Goal: Transaction & Acquisition: Purchase product/service

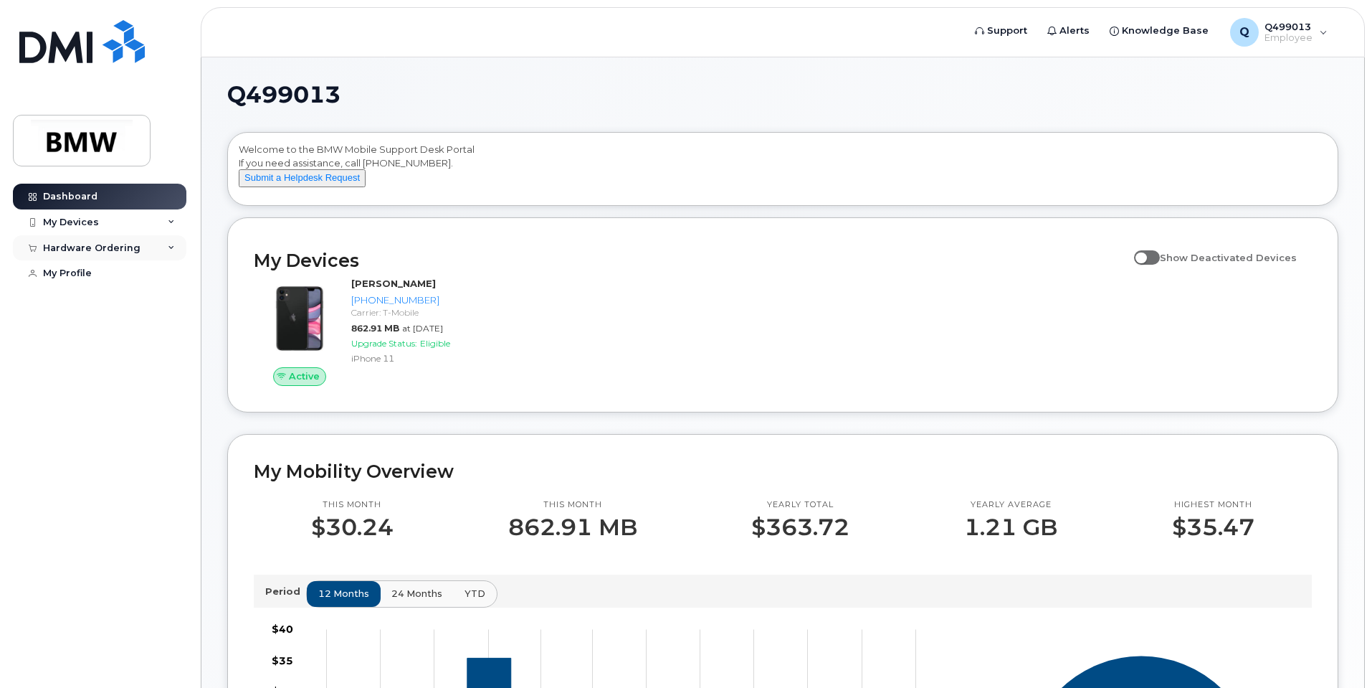
click at [84, 248] on div "Hardware Ordering" at bounding box center [92, 247] width 98 height 11
click at [81, 270] on div "New Order" at bounding box center [76, 273] width 54 height 13
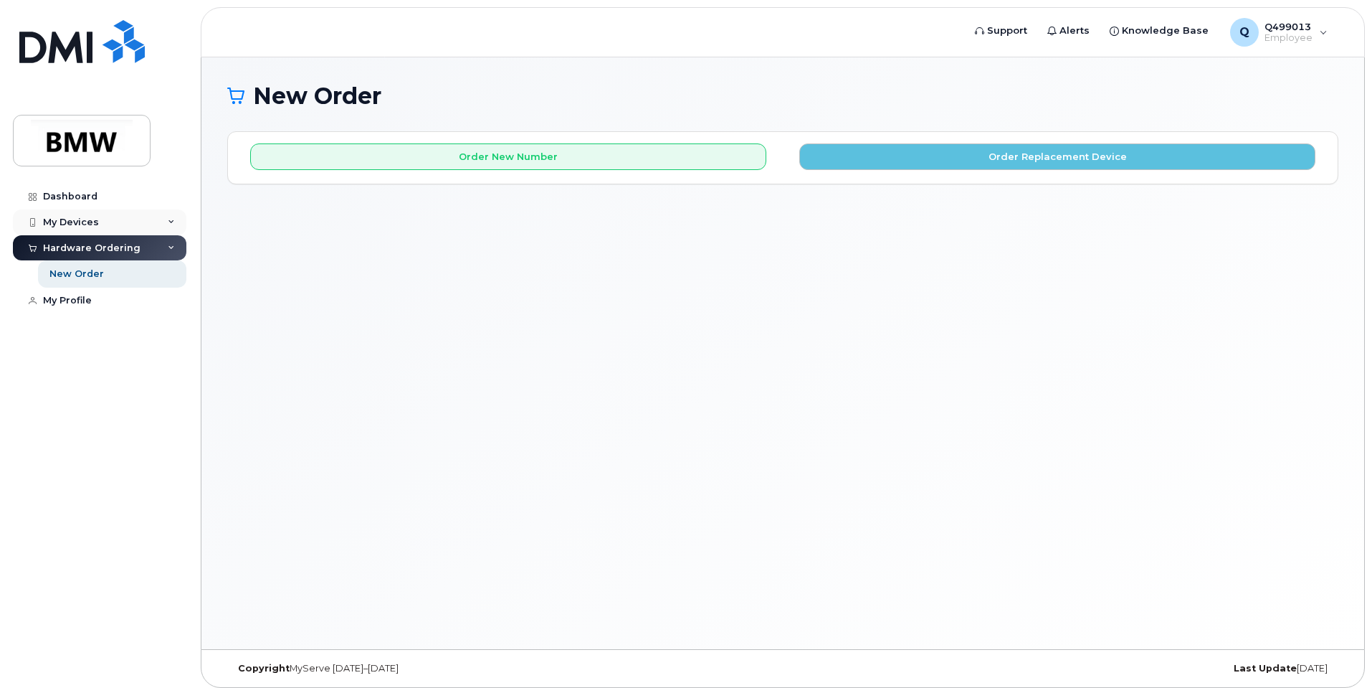
click at [80, 224] on div "My Devices" at bounding box center [71, 222] width 56 height 11
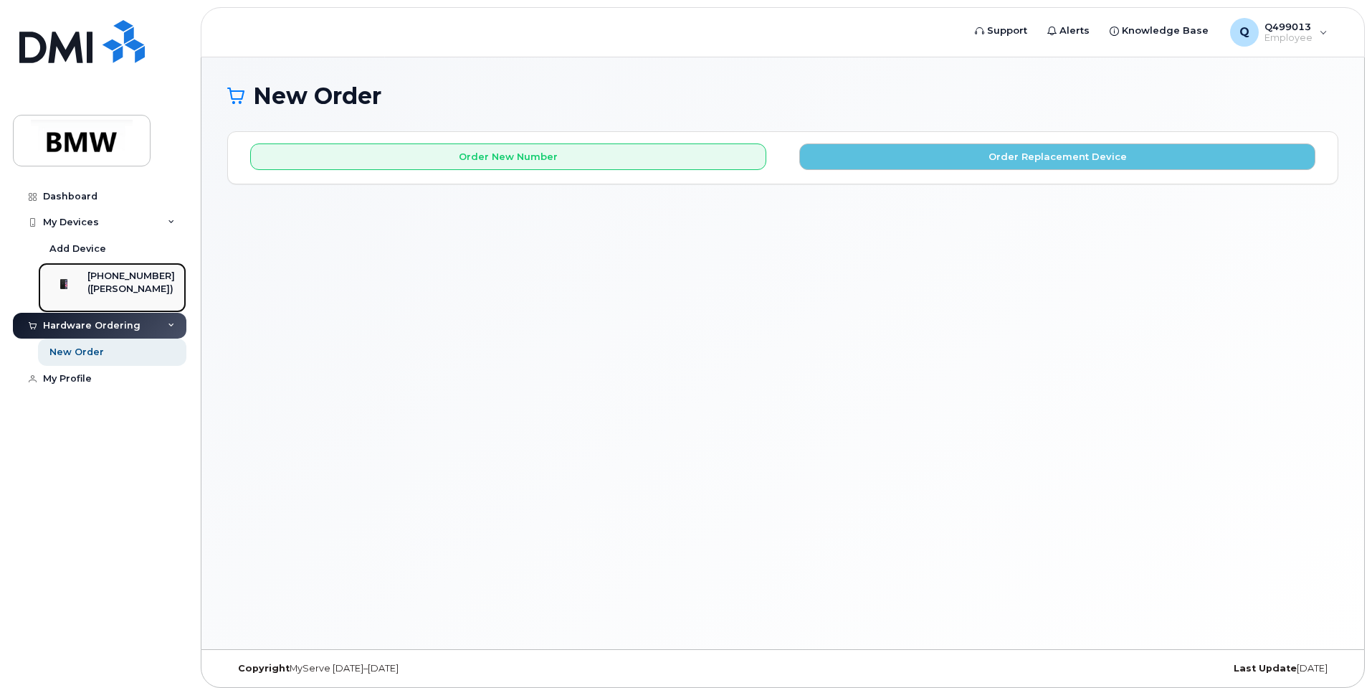
click at [115, 279] on div "[PHONE_NUMBER]" at bounding box center [130, 276] width 87 height 13
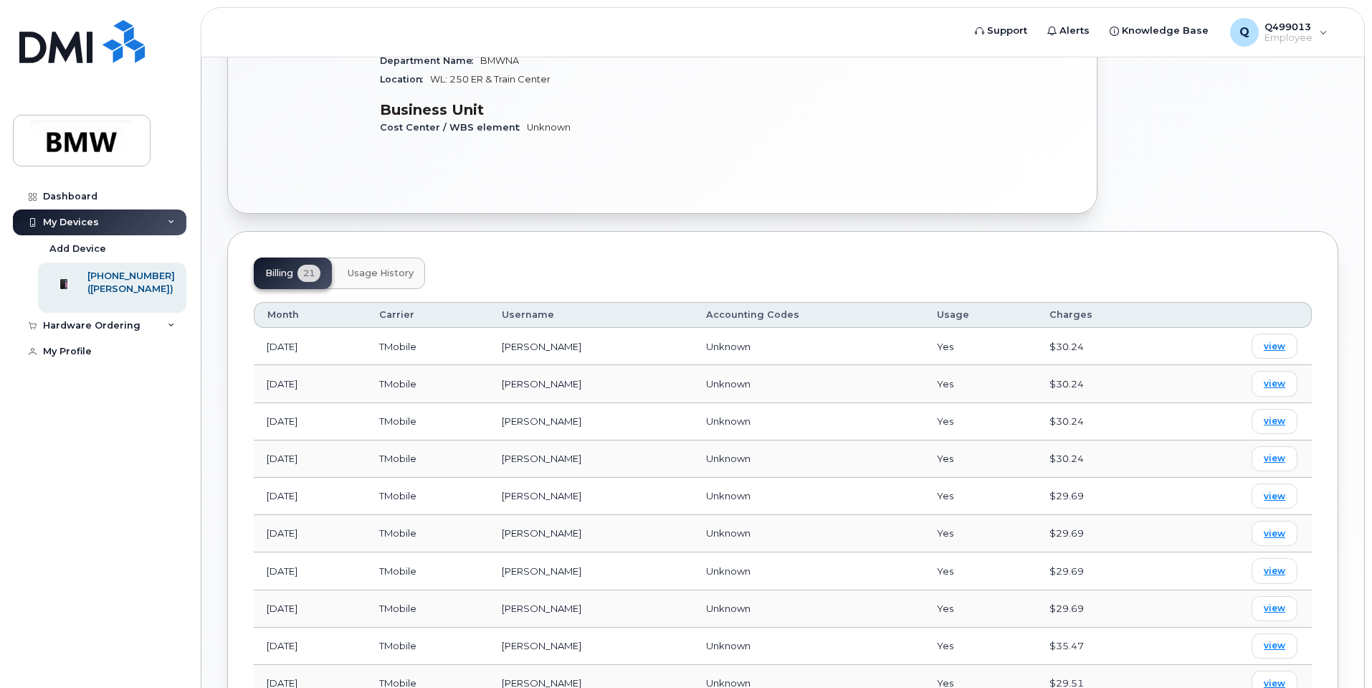
scroll to position [502, 0]
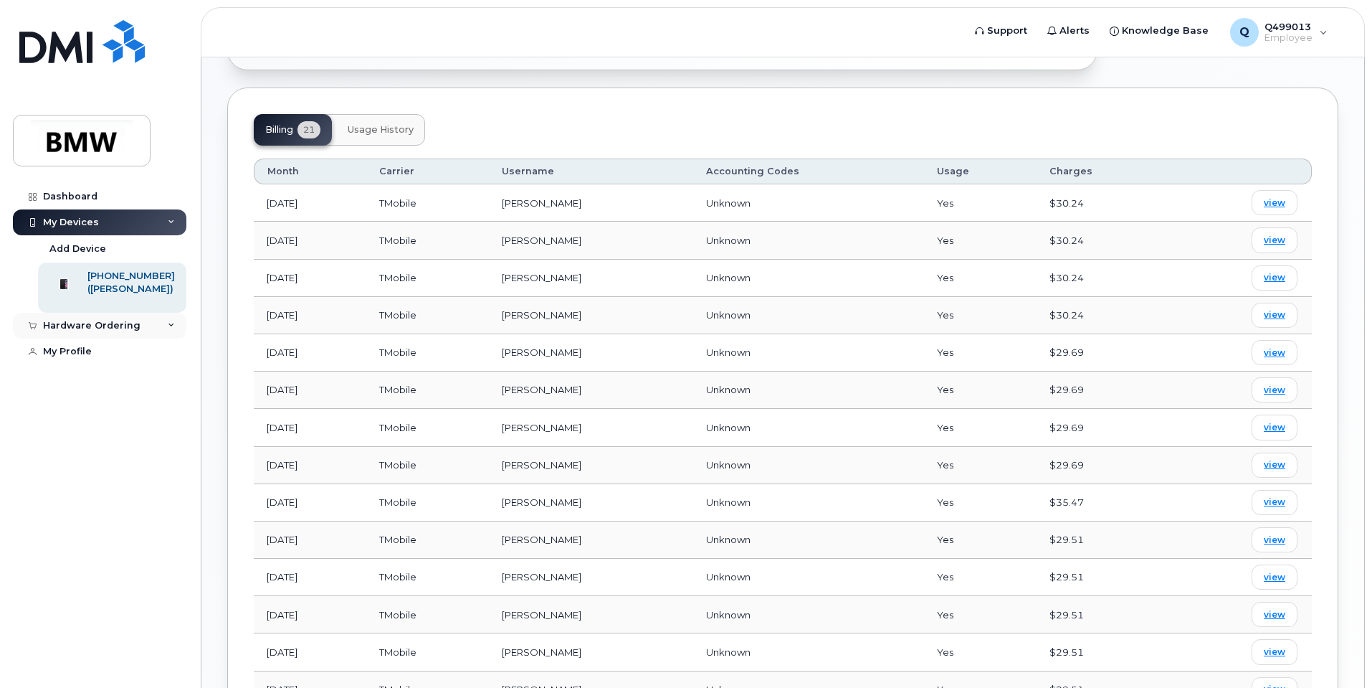
click at [112, 331] on div "Hardware Ordering" at bounding box center [92, 325] width 98 height 11
click at [96, 358] on div "New Order" at bounding box center [76, 352] width 54 height 13
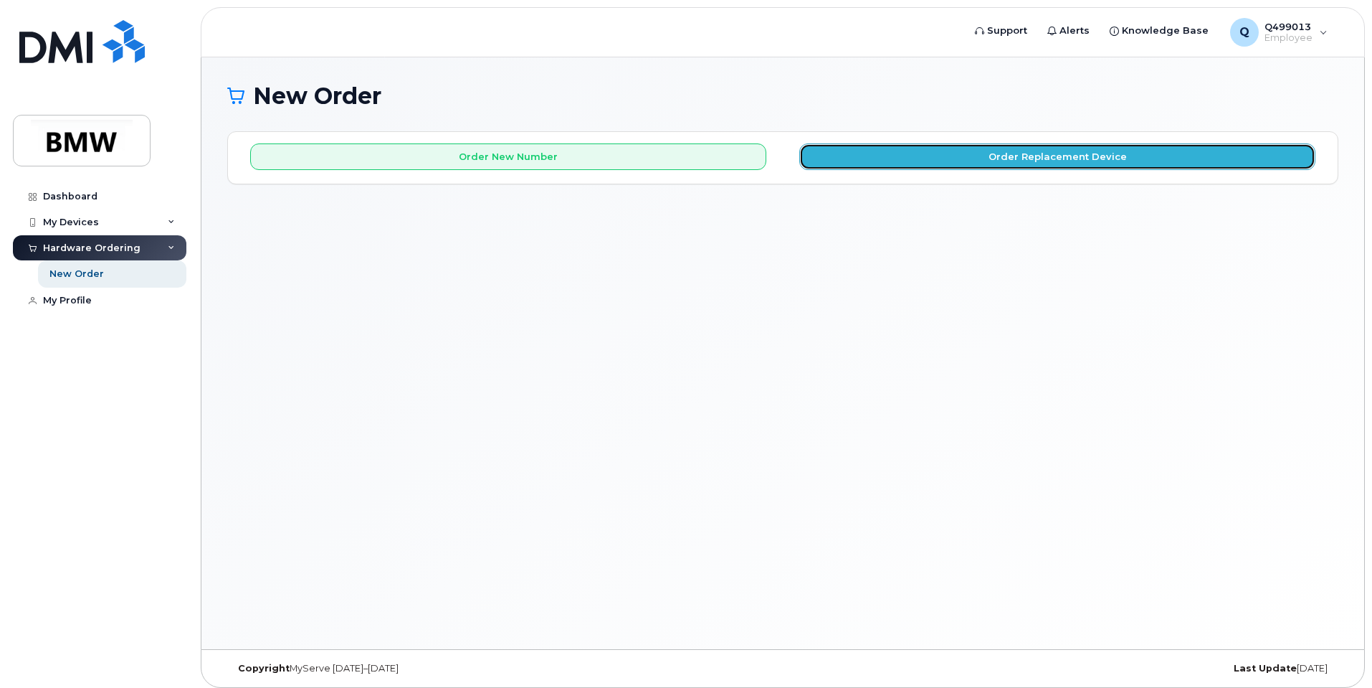
click at [1113, 153] on button "Order Replacement Device" at bounding box center [1057, 156] width 516 height 27
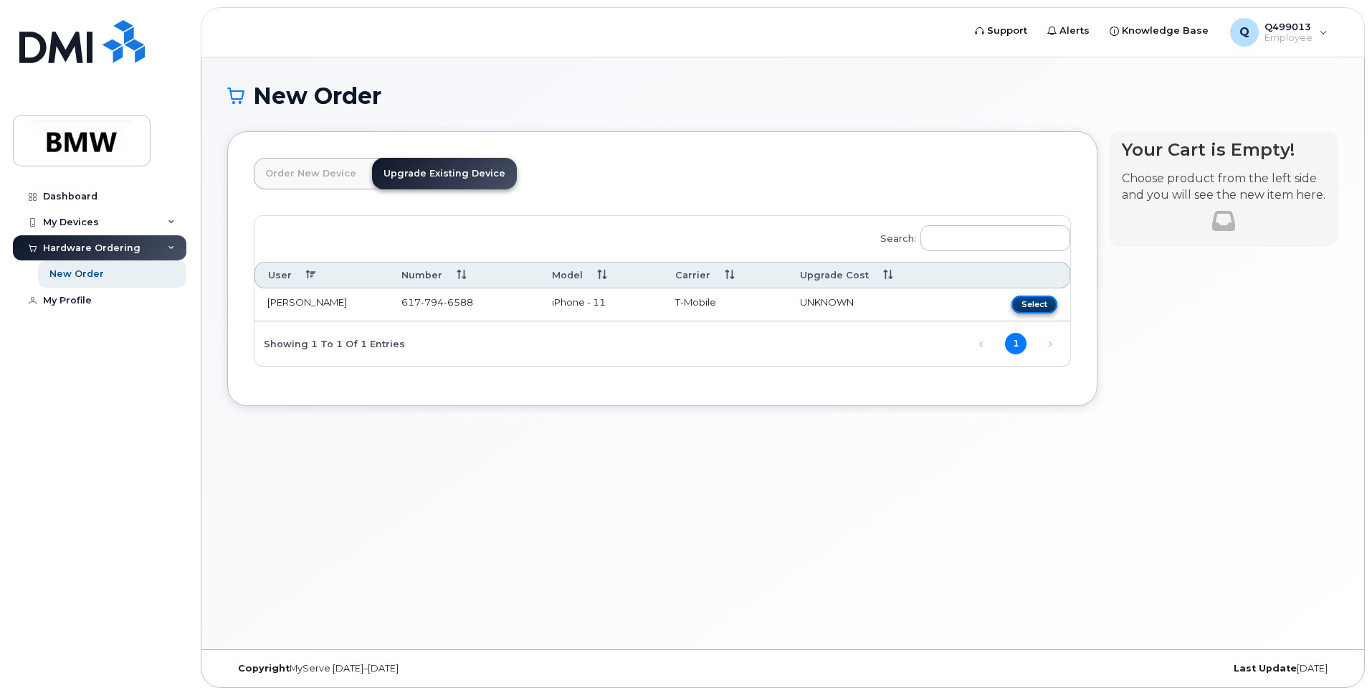
click at [1030, 306] on button "Select" at bounding box center [1035, 304] width 46 height 18
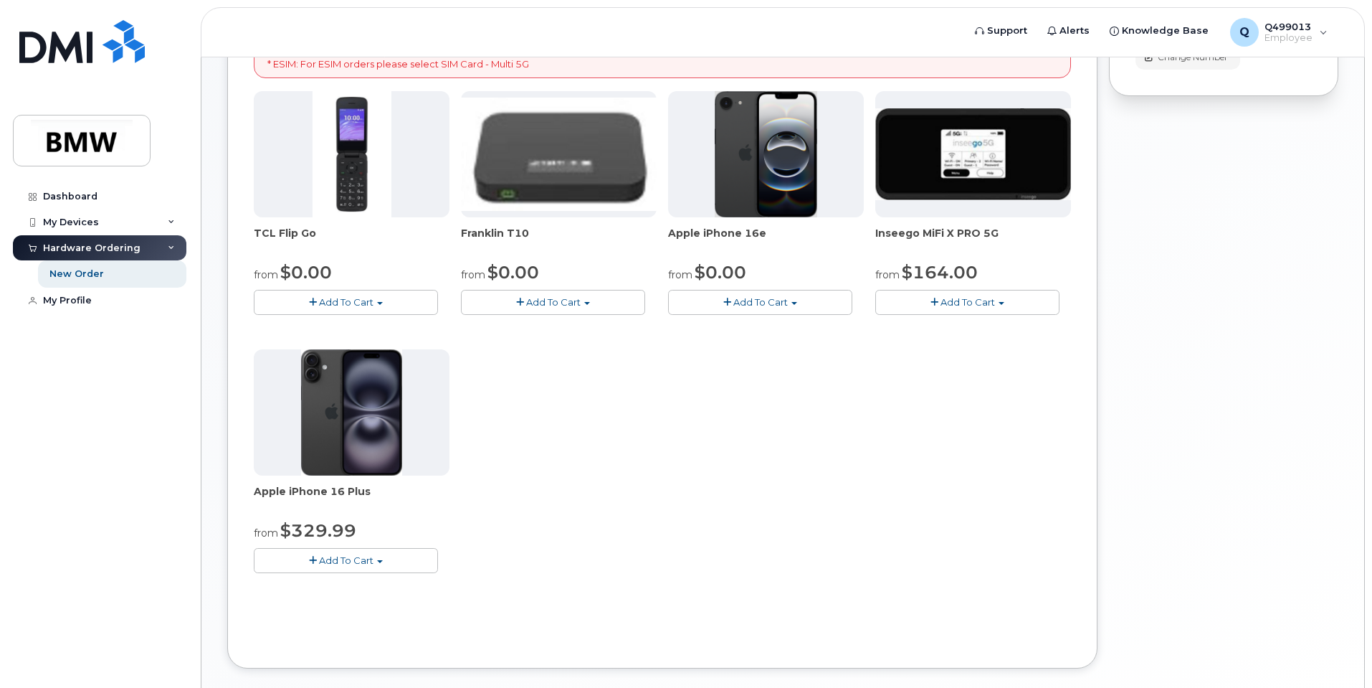
scroll to position [358, 0]
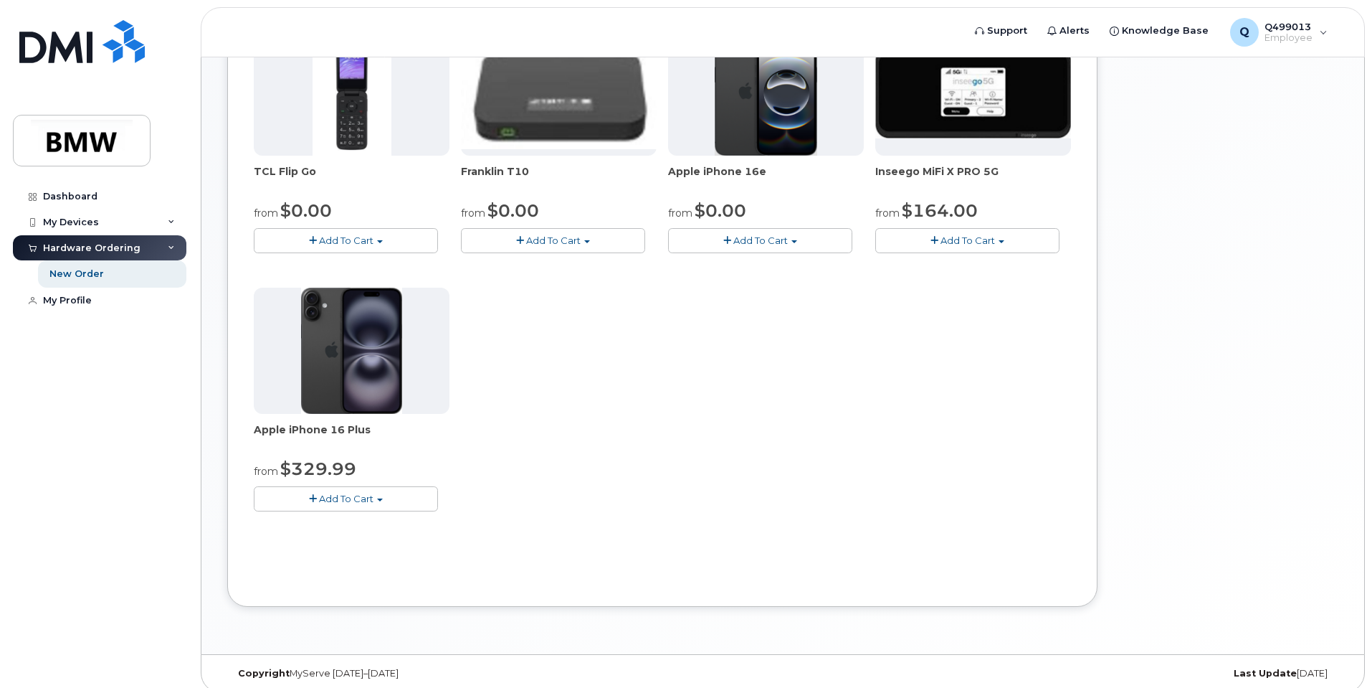
click at [346, 495] on span "Add To Cart" at bounding box center [346, 498] width 54 height 11
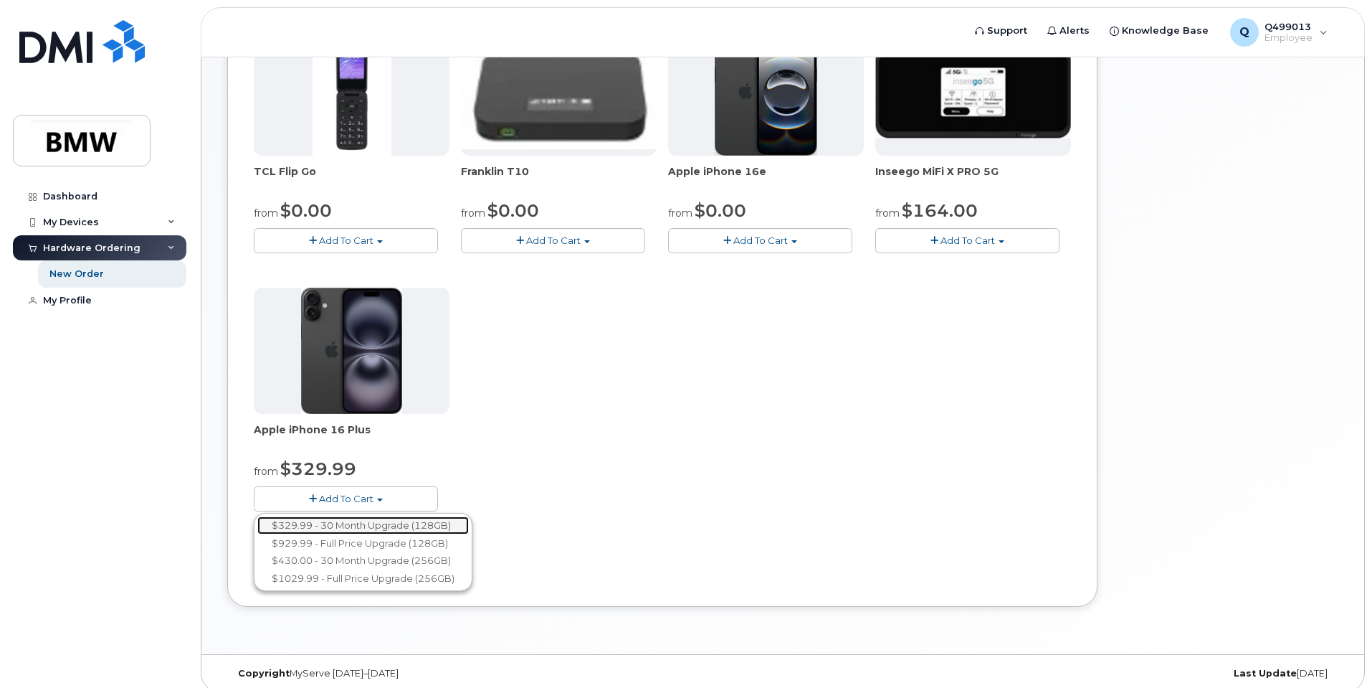
click at [405, 526] on link "$329.99 - 30 Month Upgrade (128GB)" at bounding box center [362, 525] width 211 height 18
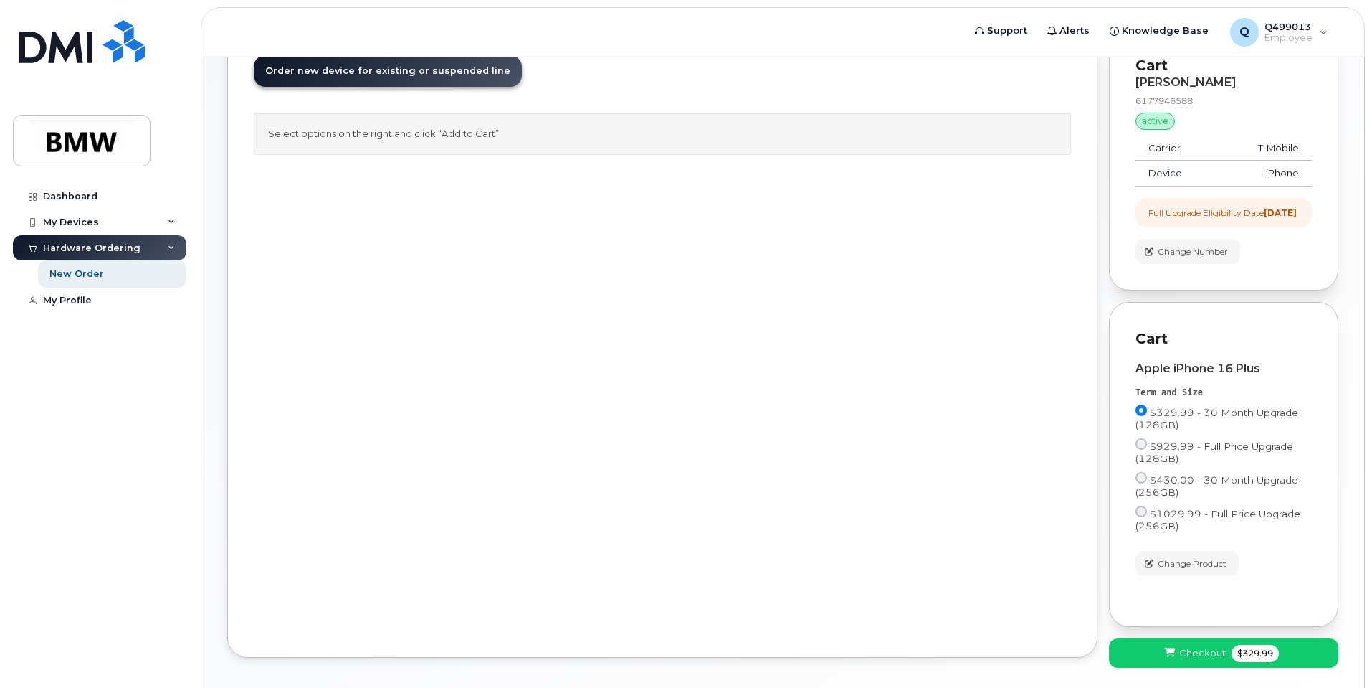
scroll to position [178, 0]
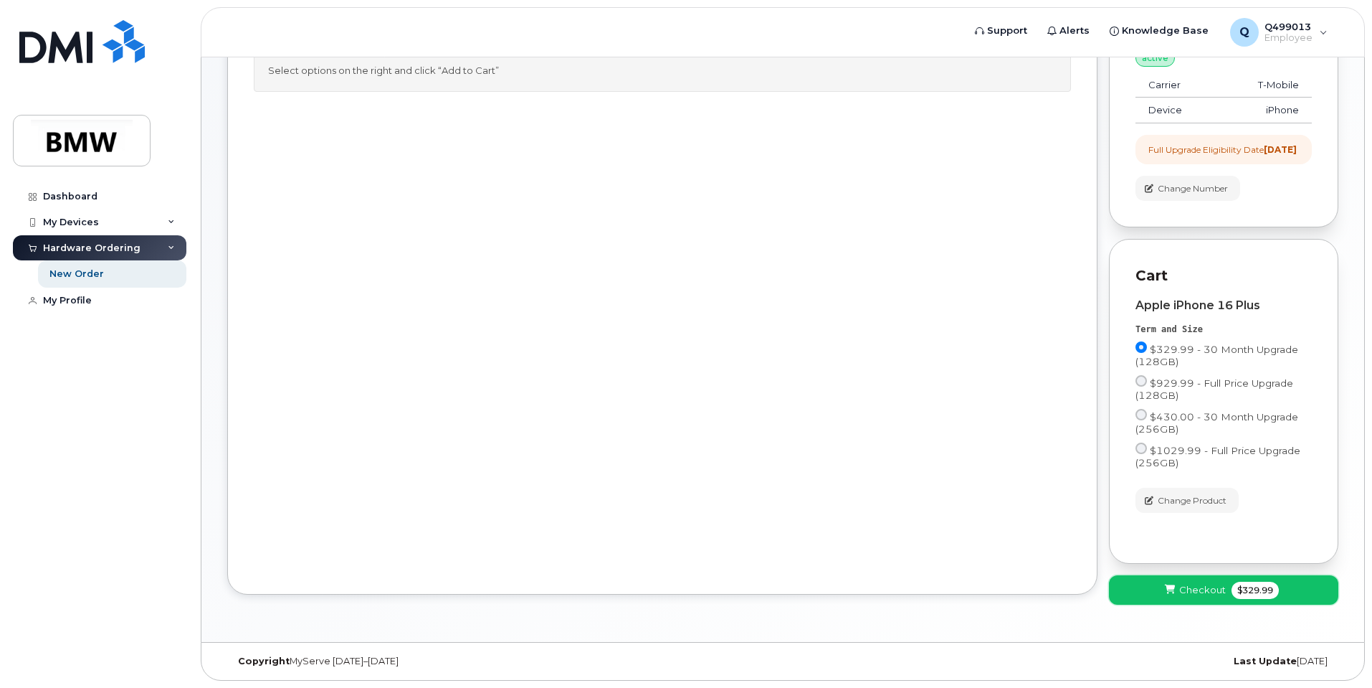
click at [1240, 591] on span "$329.99" at bounding box center [1255, 589] width 47 height 17
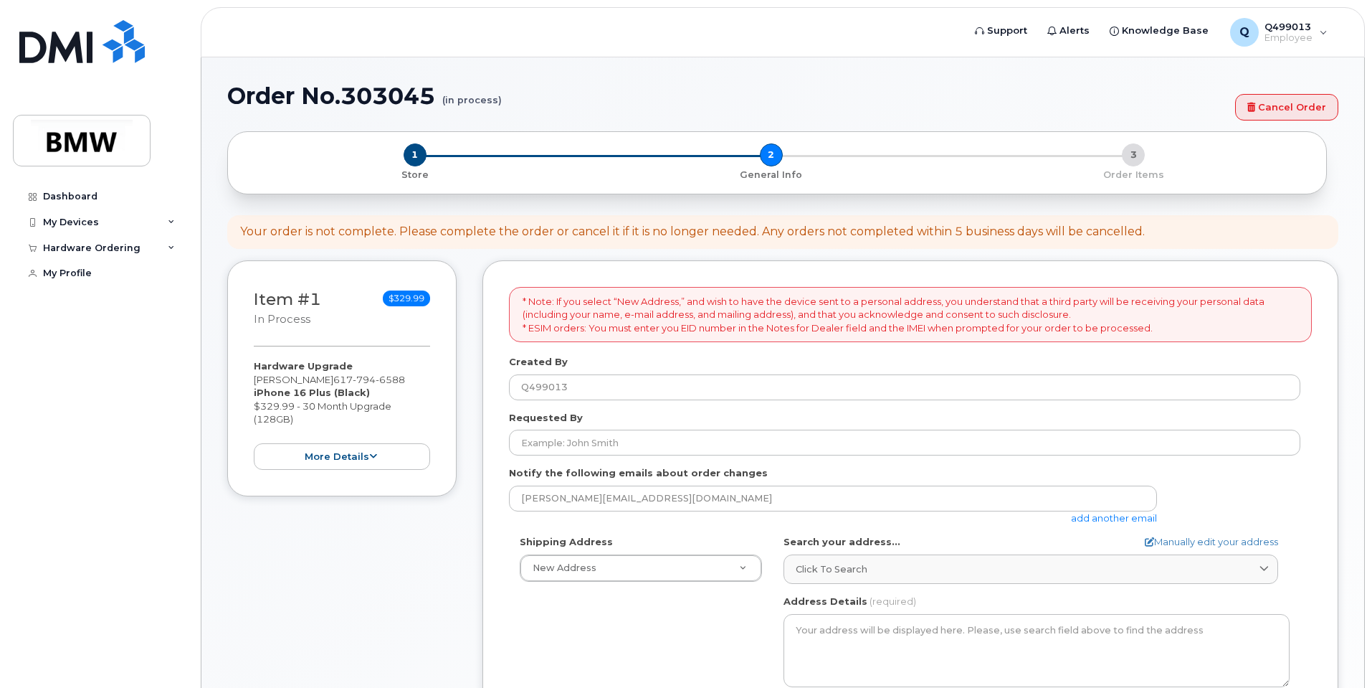
select select
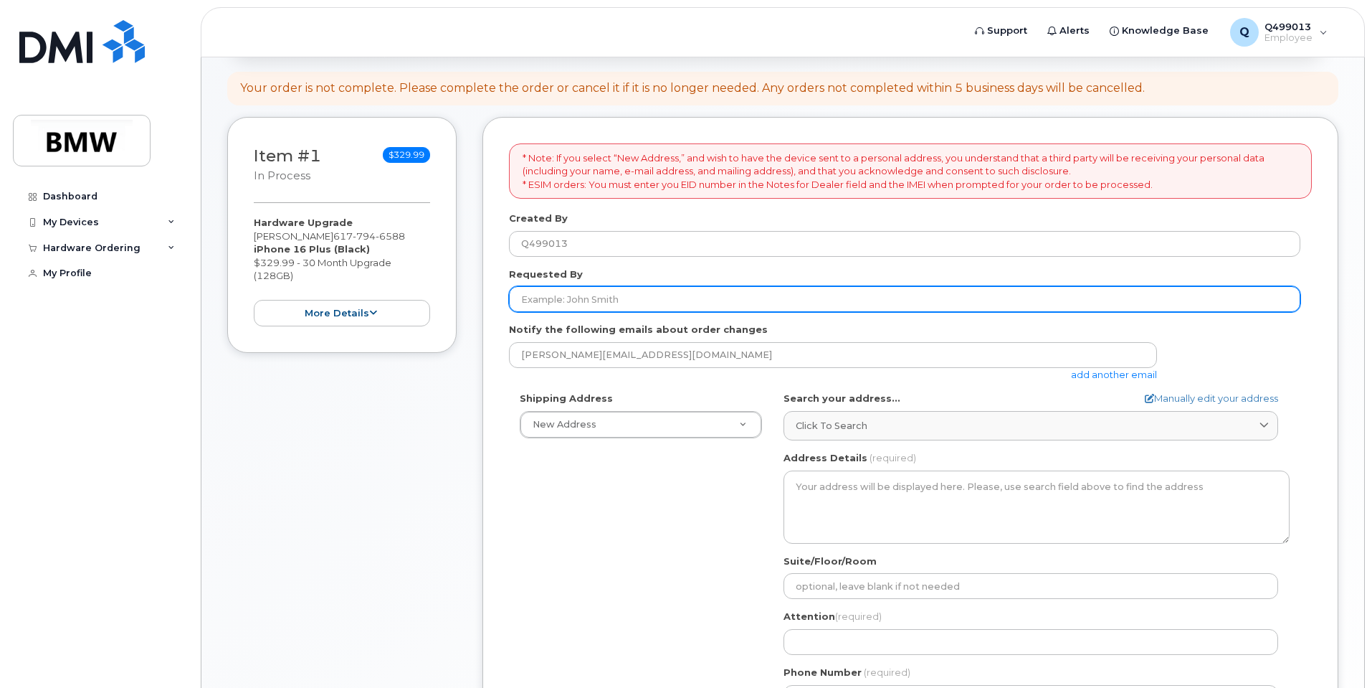
click at [632, 297] on input "Requested By" at bounding box center [904, 299] width 791 height 26
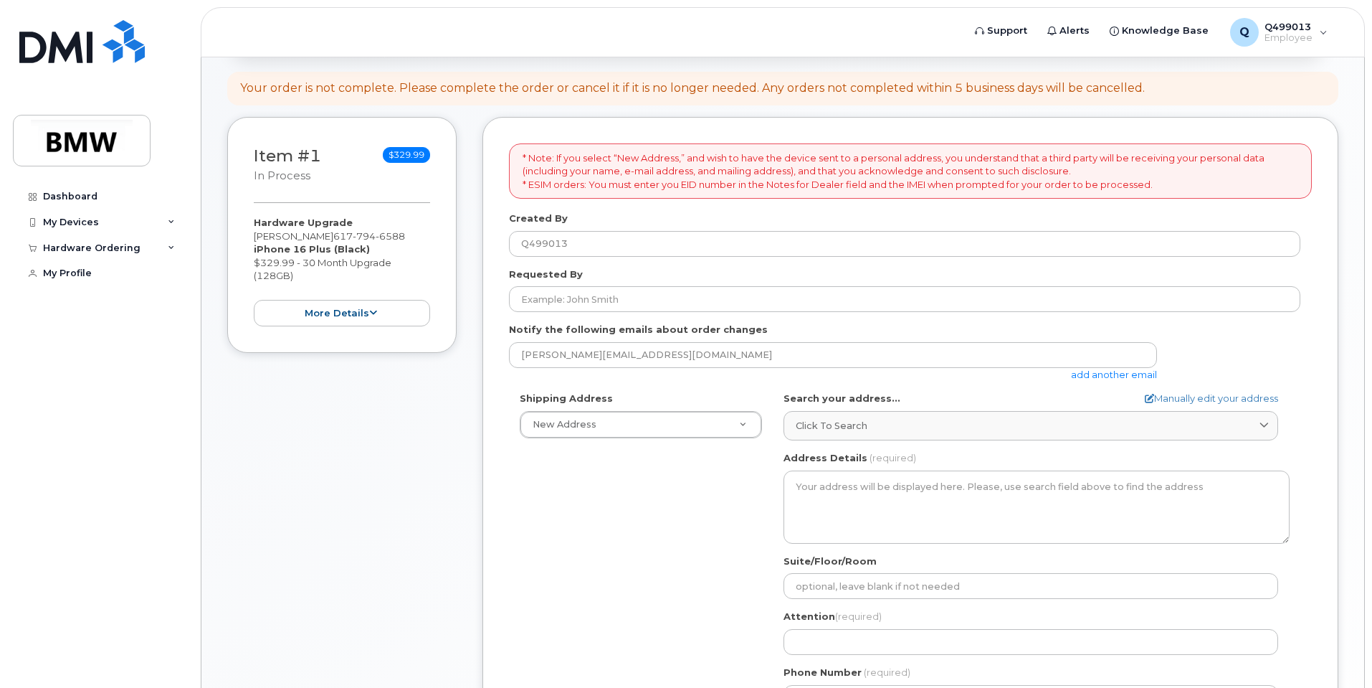
click at [381, 467] on div "Item #1 in process $329.99 Hardware Upgrade Joseph Wash 617 794 6588 iPhone 16 …" at bounding box center [341, 500] width 229 height 766
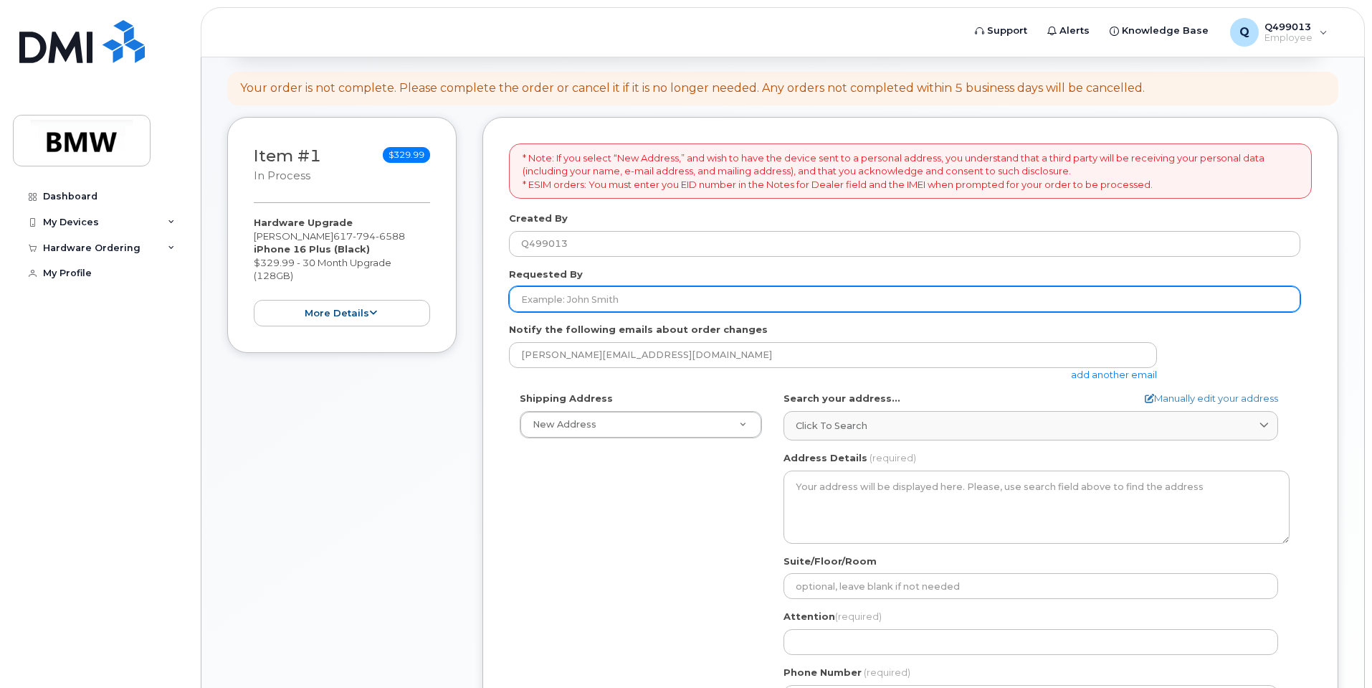
click at [746, 310] on input "Requested By" at bounding box center [904, 299] width 791 height 26
type input "Joe Wash"
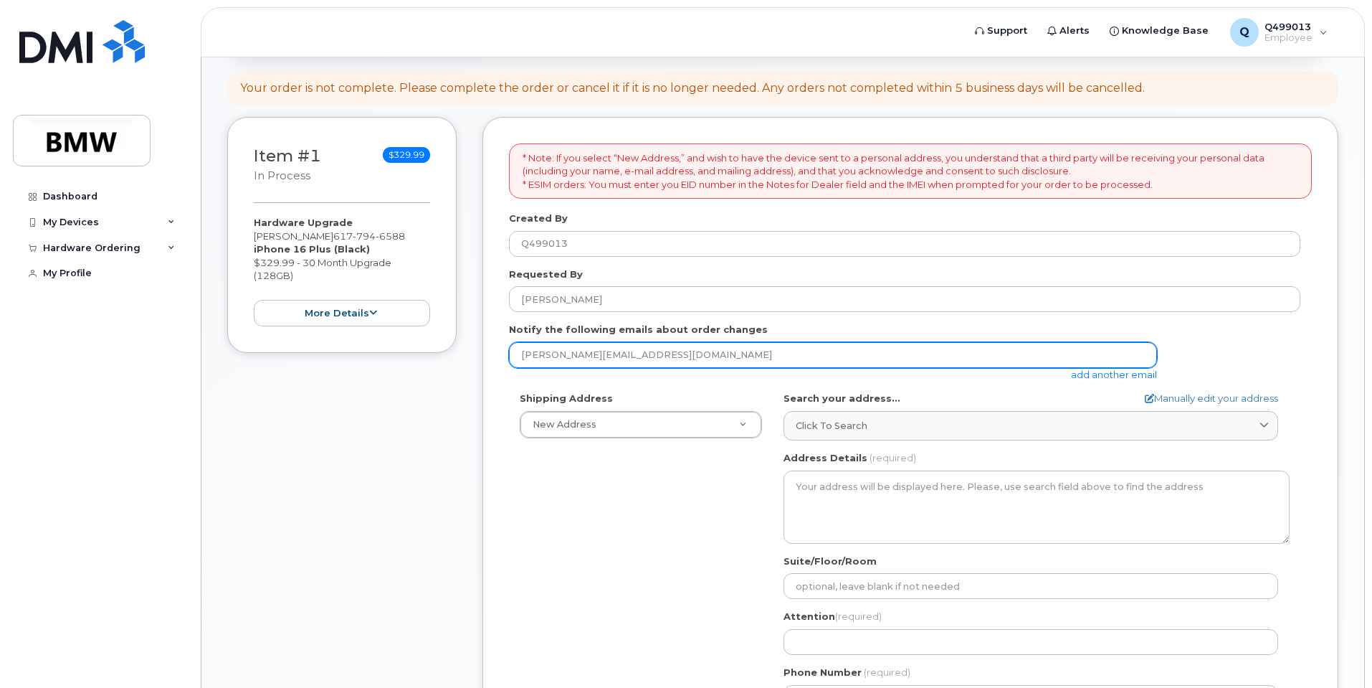
type input "josephwash@gmail.com"
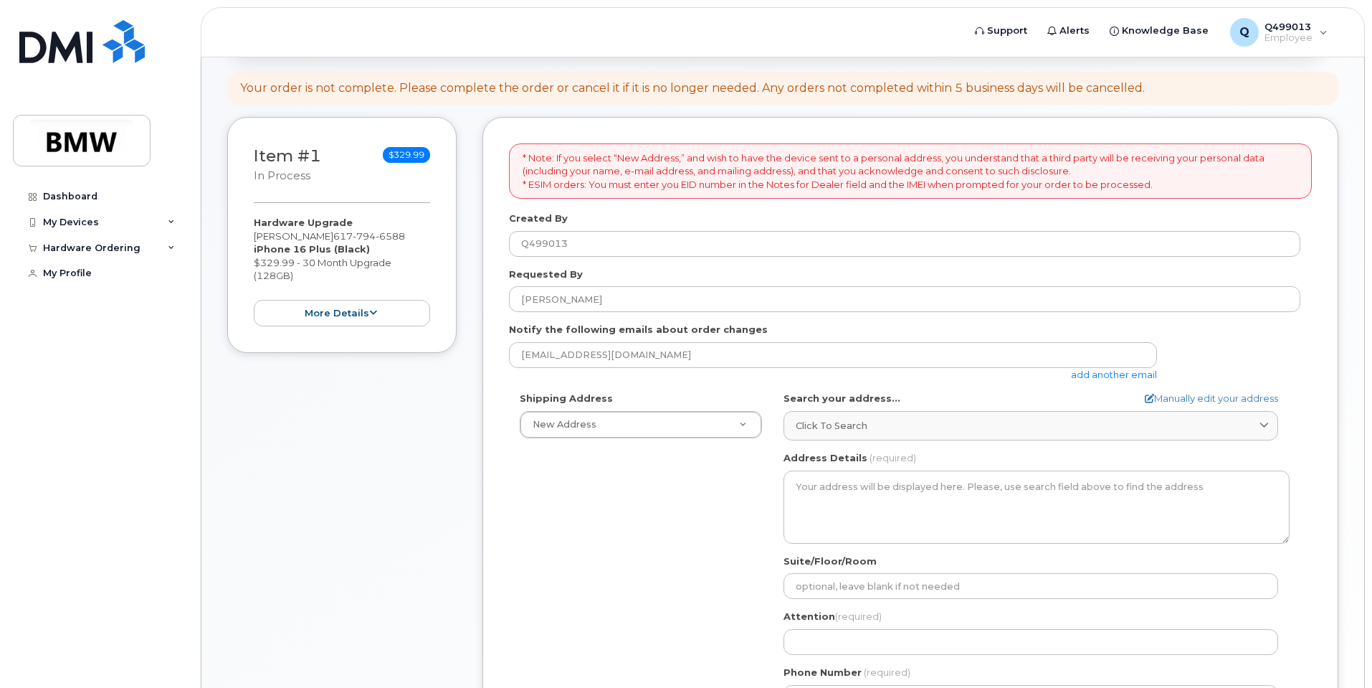
type input "Joe Wash"
type input "3080 Lincoln Street Apt. 27"
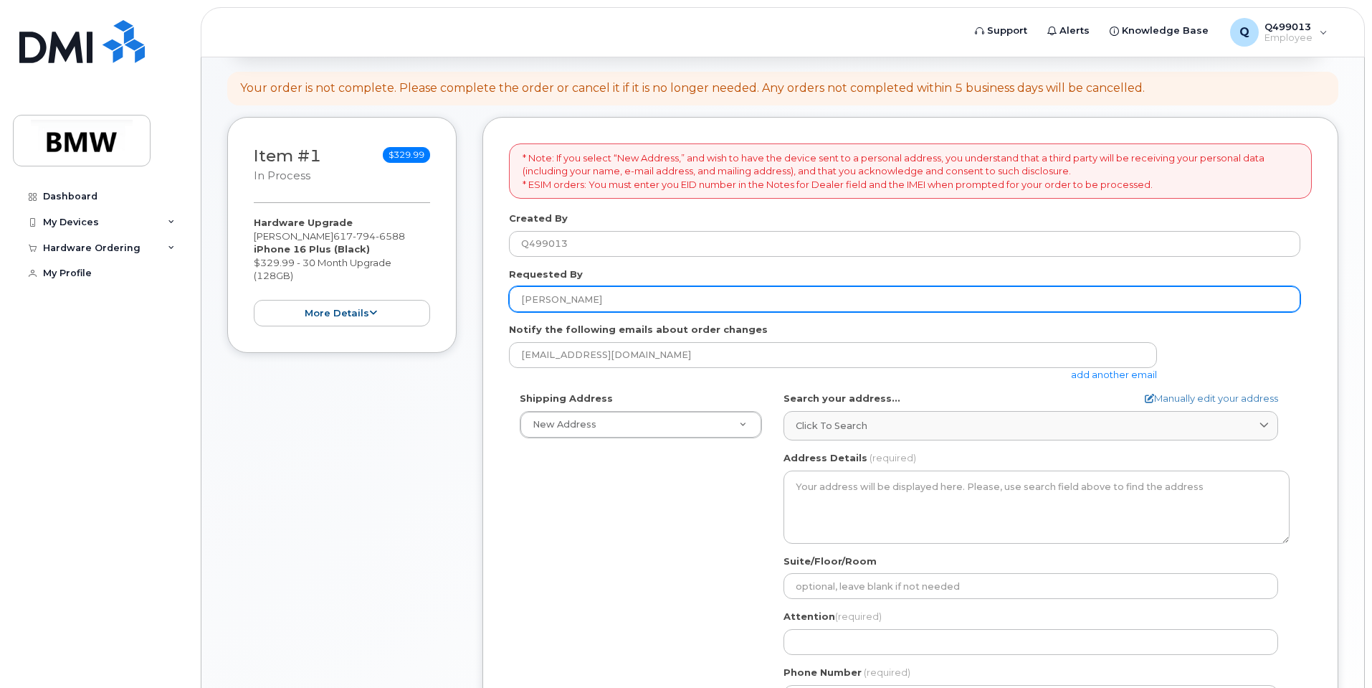
select select
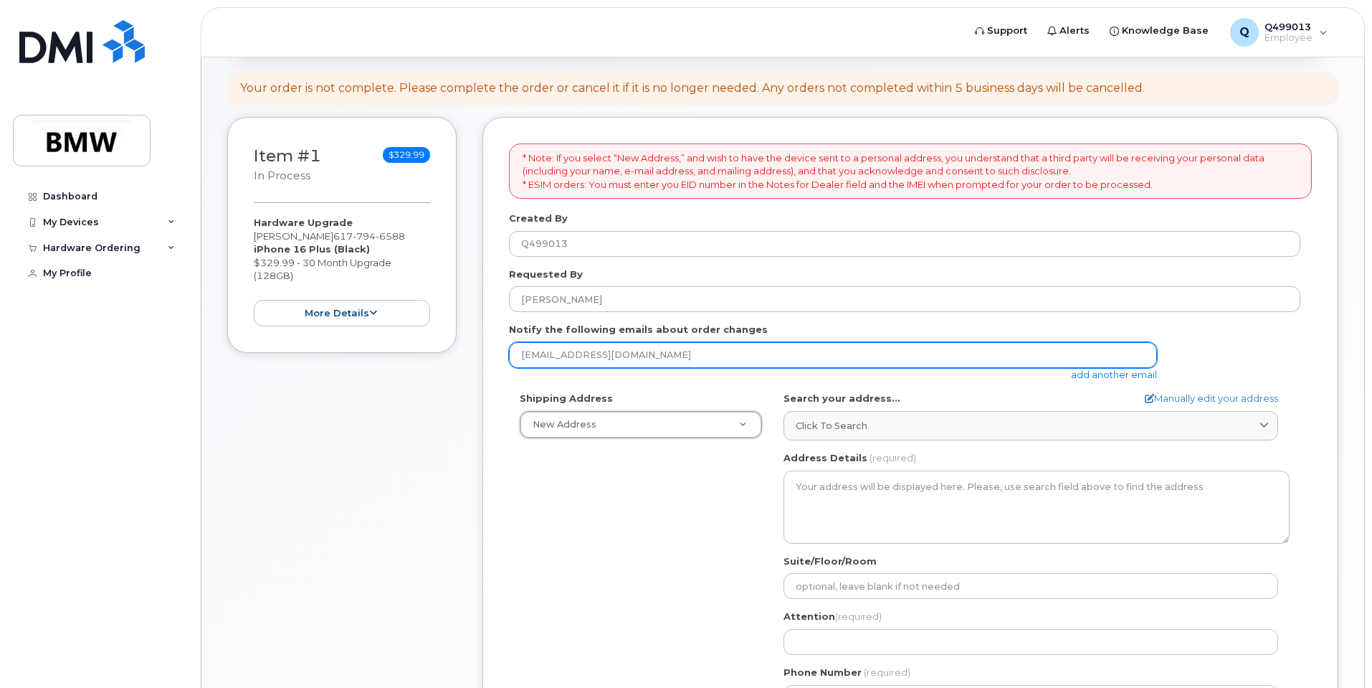
click at [574, 356] on input "josephwash@gmail.com" at bounding box center [833, 355] width 648 height 26
type input "[PERSON_NAME][EMAIL_ADDRESS][DOMAIN_NAME]"
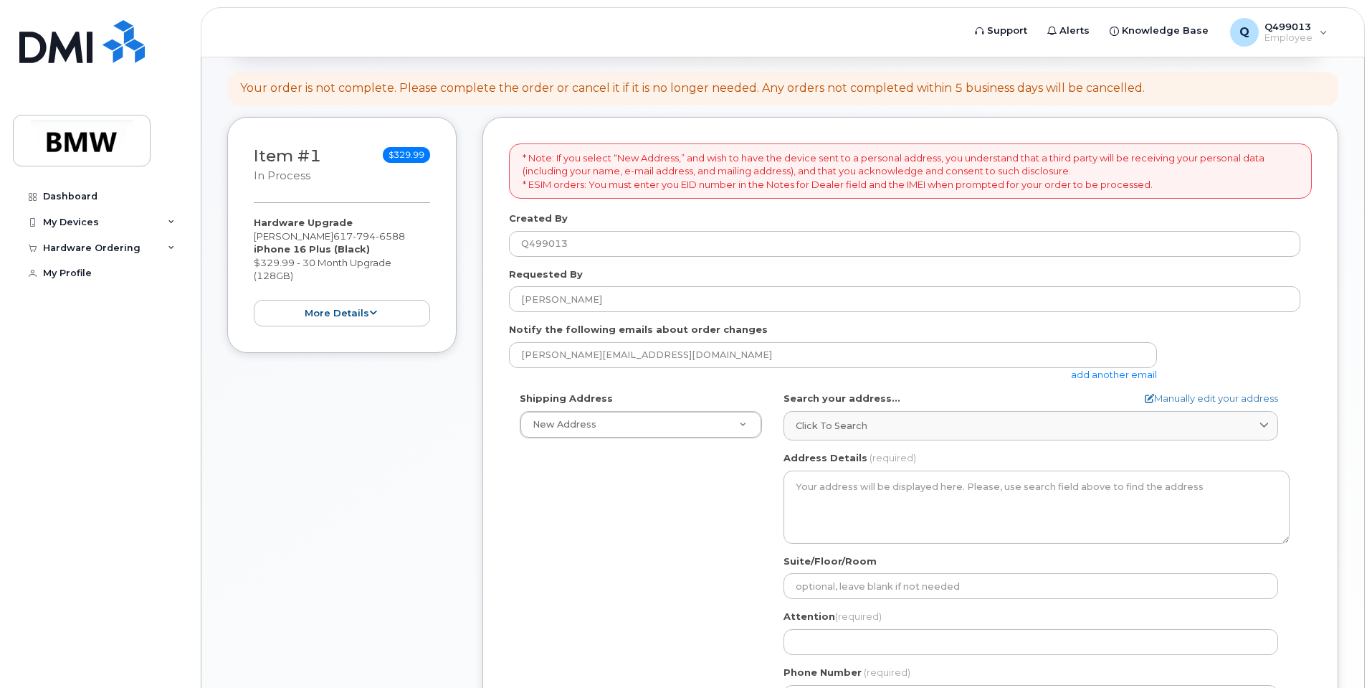
type input "3080 Lincoln Street Apt. 27"
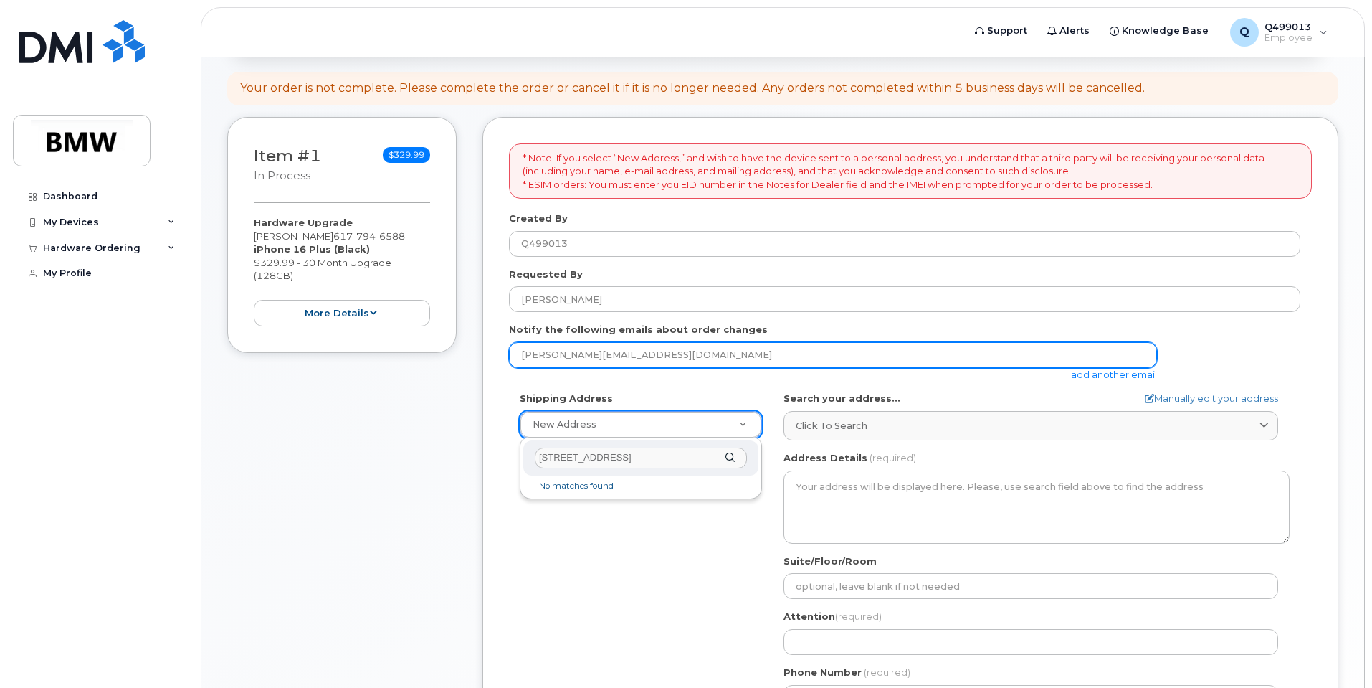
click at [617, 460] on input "3080 Lincoln Street Apt. 27" at bounding box center [641, 457] width 212 height 21
click at [678, 459] on input "3080 Lincoln Street Apt. 27" at bounding box center [641, 457] width 212 height 21
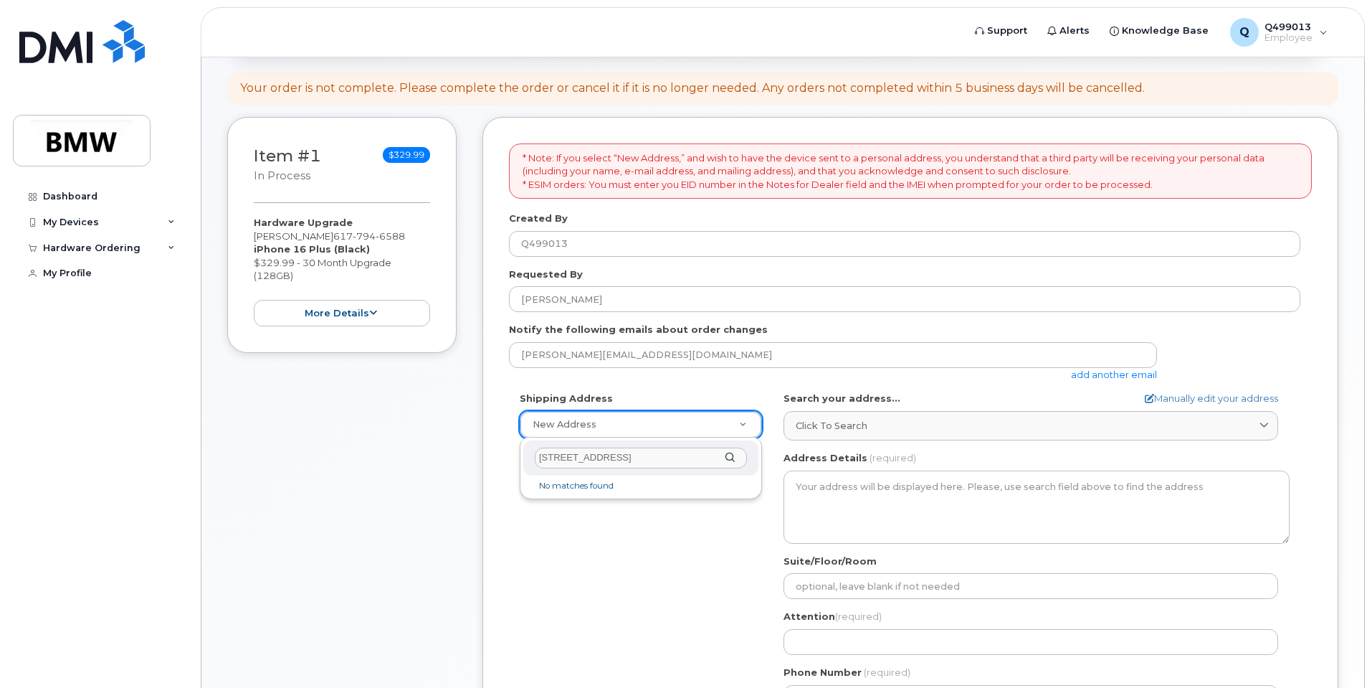
click at [728, 460] on div "3080 Lincoln Street" at bounding box center [640, 457] width 235 height 35
click at [729, 457] on div "3080 Lincoln Street" at bounding box center [640, 457] width 235 height 35
type input "3080 lincoln"
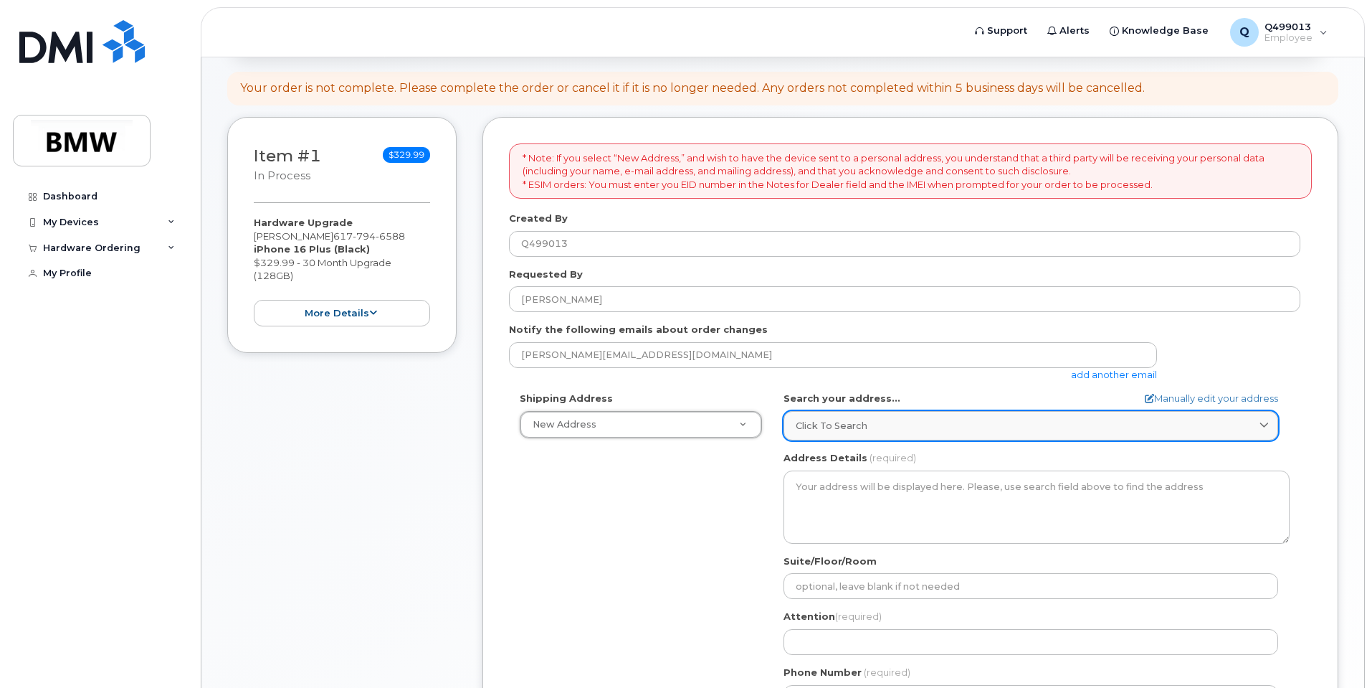
click at [862, 429] on span "Click to search" at bounding box center [832, 426] width 72 height 14
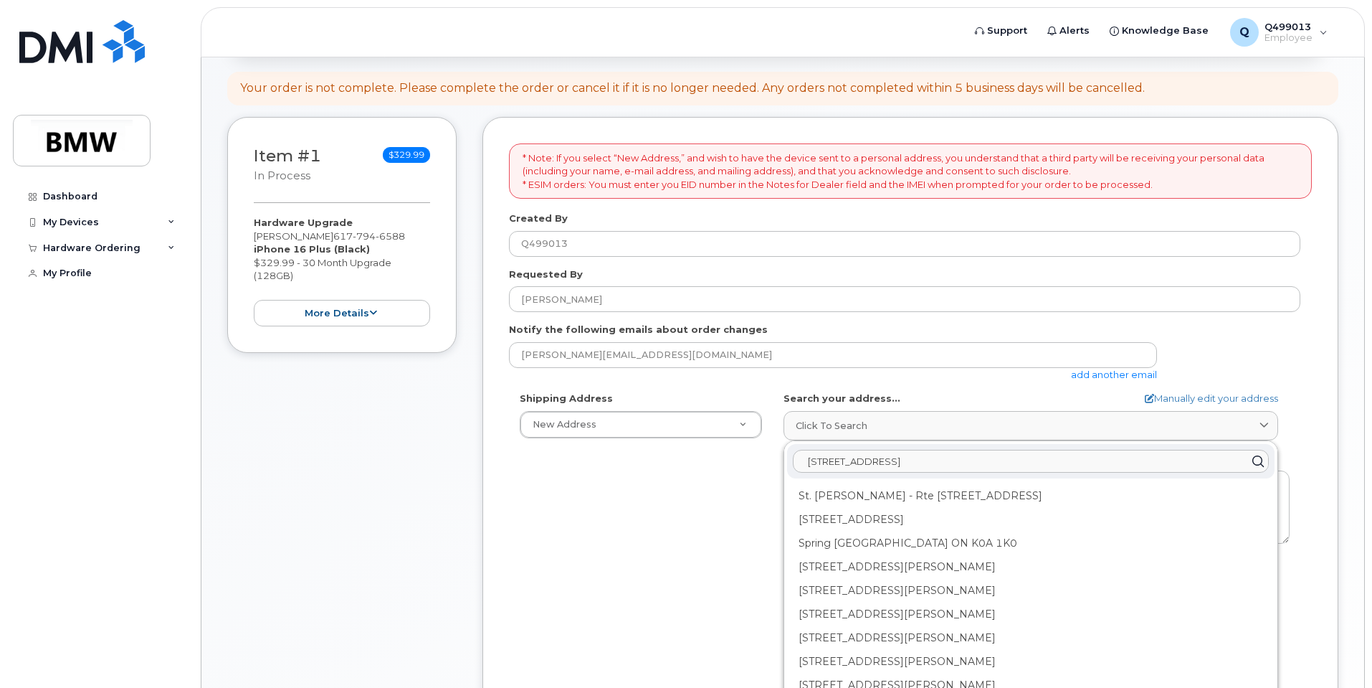
click at [894, 461] on input "3080 lincoln street, carlsbad" at bounding box center [1031, 461] width 476 height 23
click at [972, 457] on input "3080 lincoln street apt. 27, carlsbad" at bounding box center [1031, 461] width 476 height 23
click at [923, 463] on input "3080 lincoln street apt. 27, carlsbad, ca" at bounding box center [1031, 461] width 476 height 23
click at [988, 458] on input "3080 lincoln ave apt 27, carlsbad, ca" at bounding box center [1031, 461] width 476 height 23
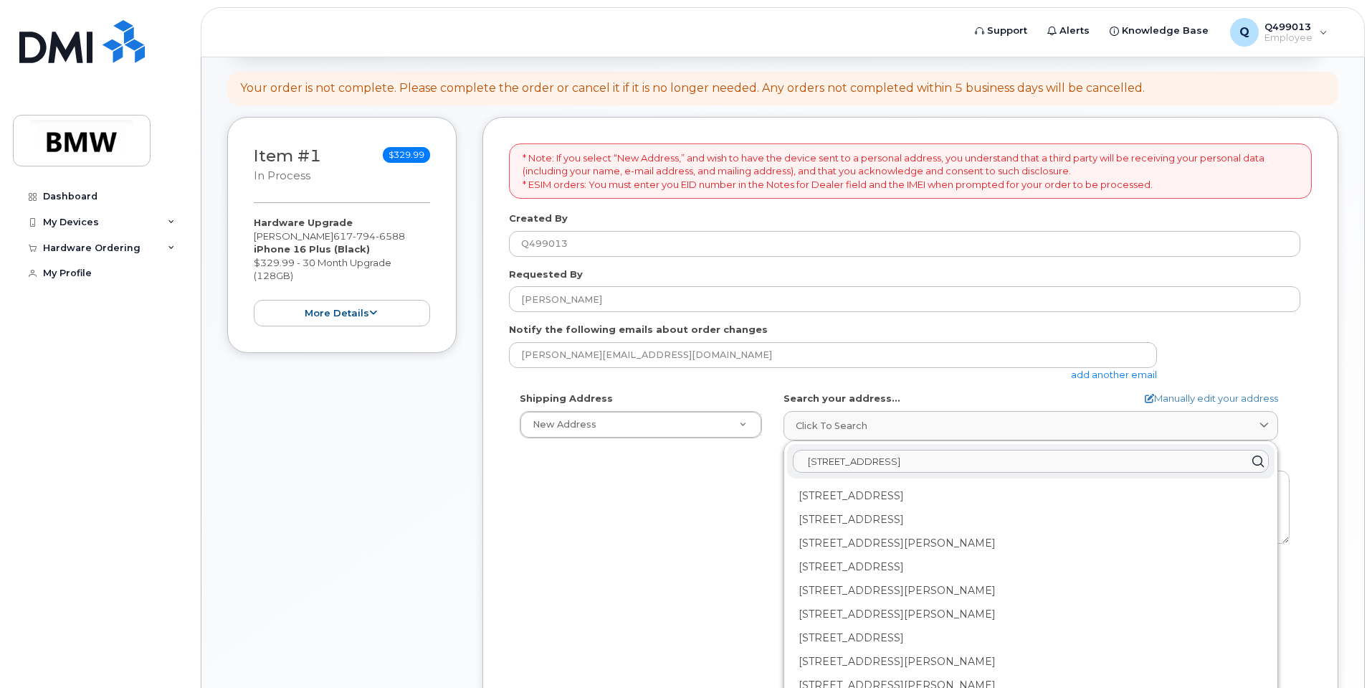
click at [902, 462] on input "3080 lincoln ave apt 27, carlsbad, ca 92008" at bounding box center [1031, 461] width 476 height 23
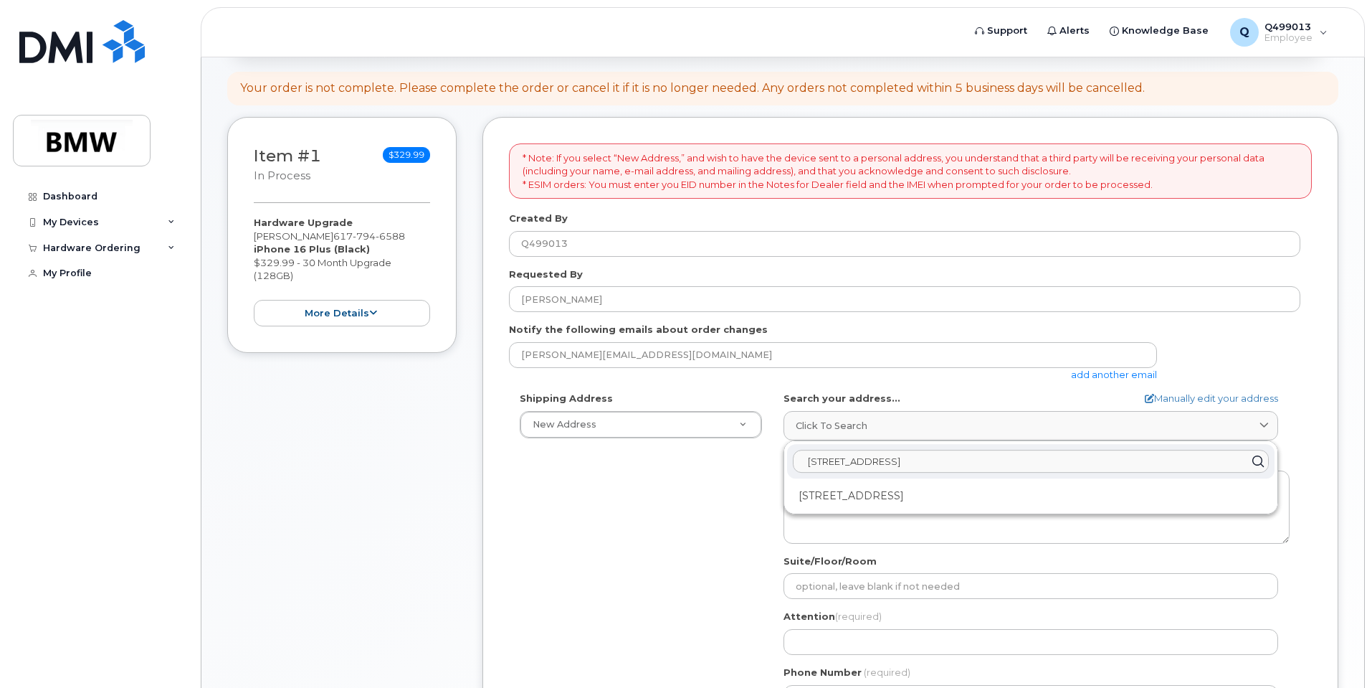
type input "3080 lincoln ave, carlsbad, ca 92008"
click at [657, 523] on div "Shipping Address New Address New Address BMW MC Plant BMW North America Financi…" at bounding box center [904, 555] width 791 height 329
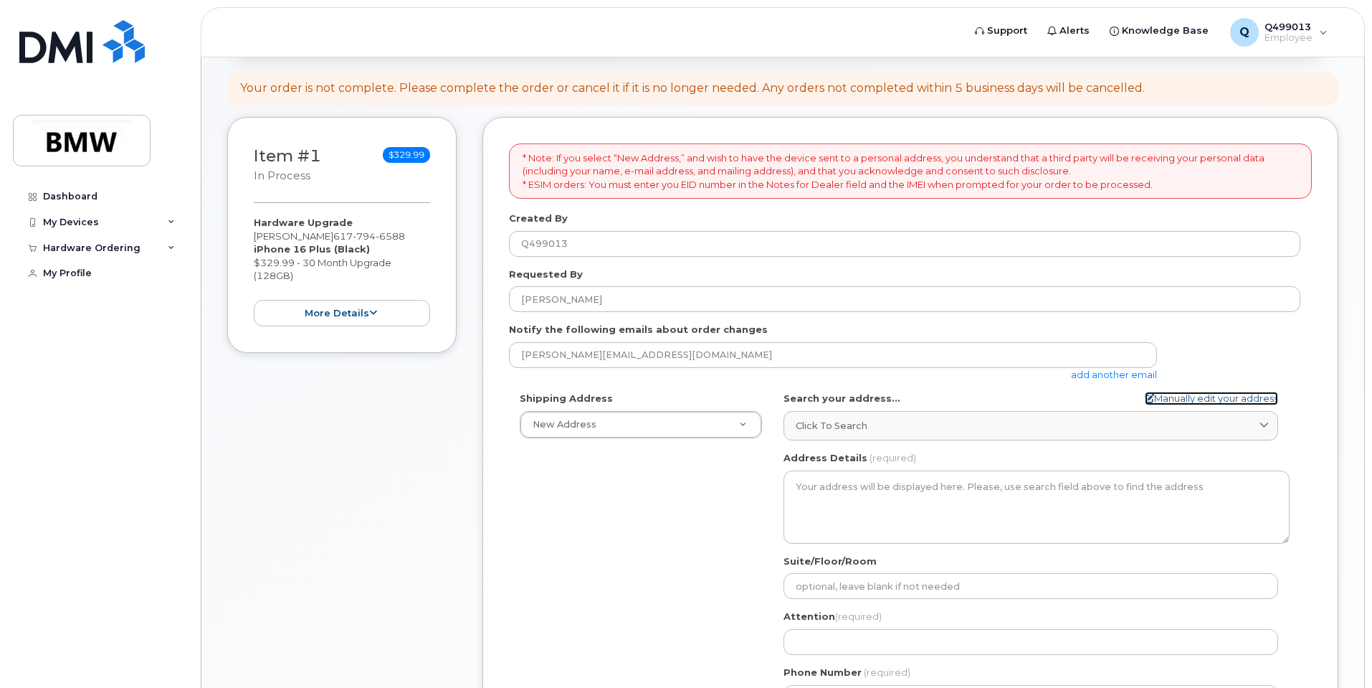
click at [1263, 396] on link "Manually edit your address" at bounding box center [1211, 398] width 133 height 14
select select
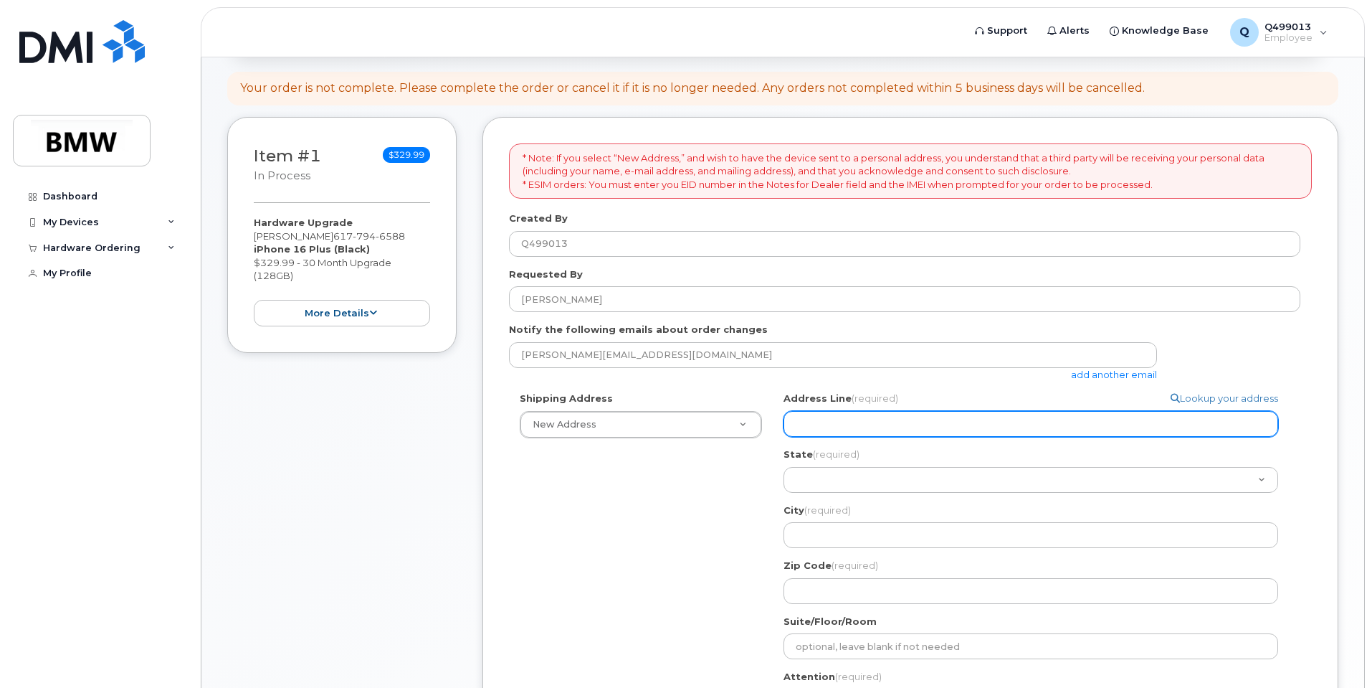
click at [989, 419] on input "Address Line (required)" at bounding box center [1031, 424] width 495 height 26
type input "3080 Lincoln Street Apt. 27"
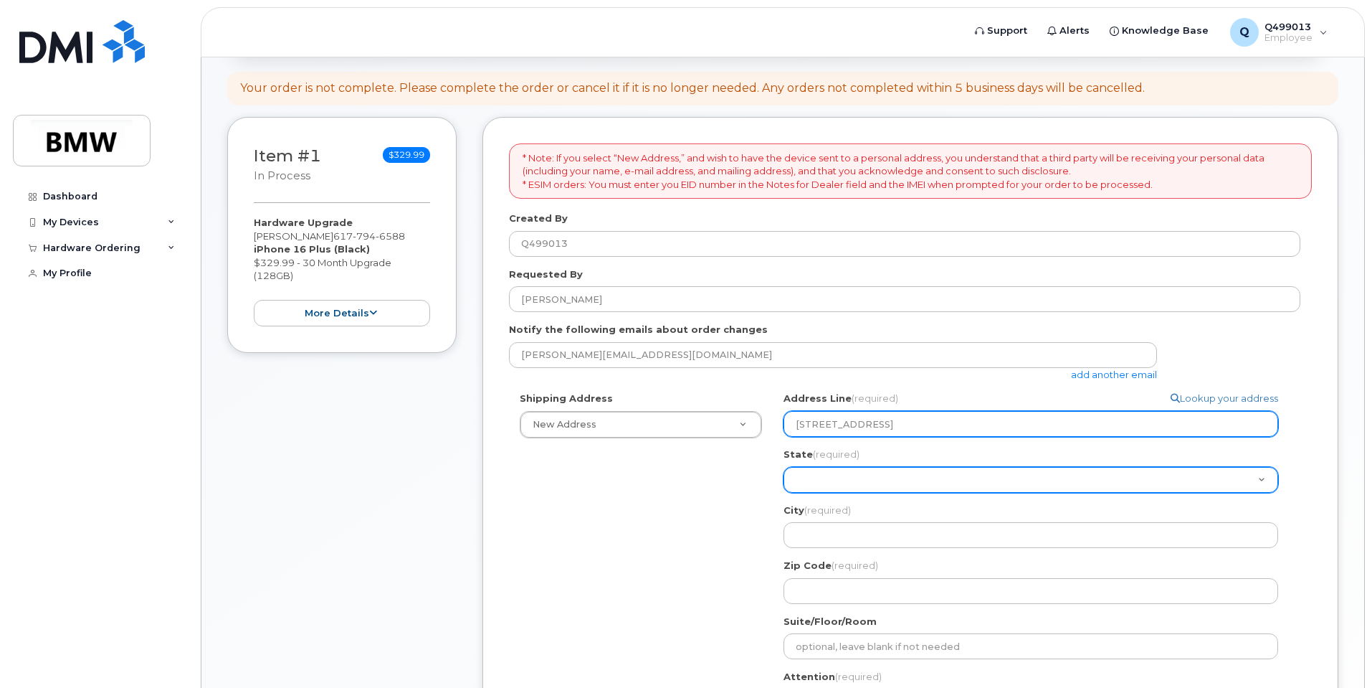
select select "CA"
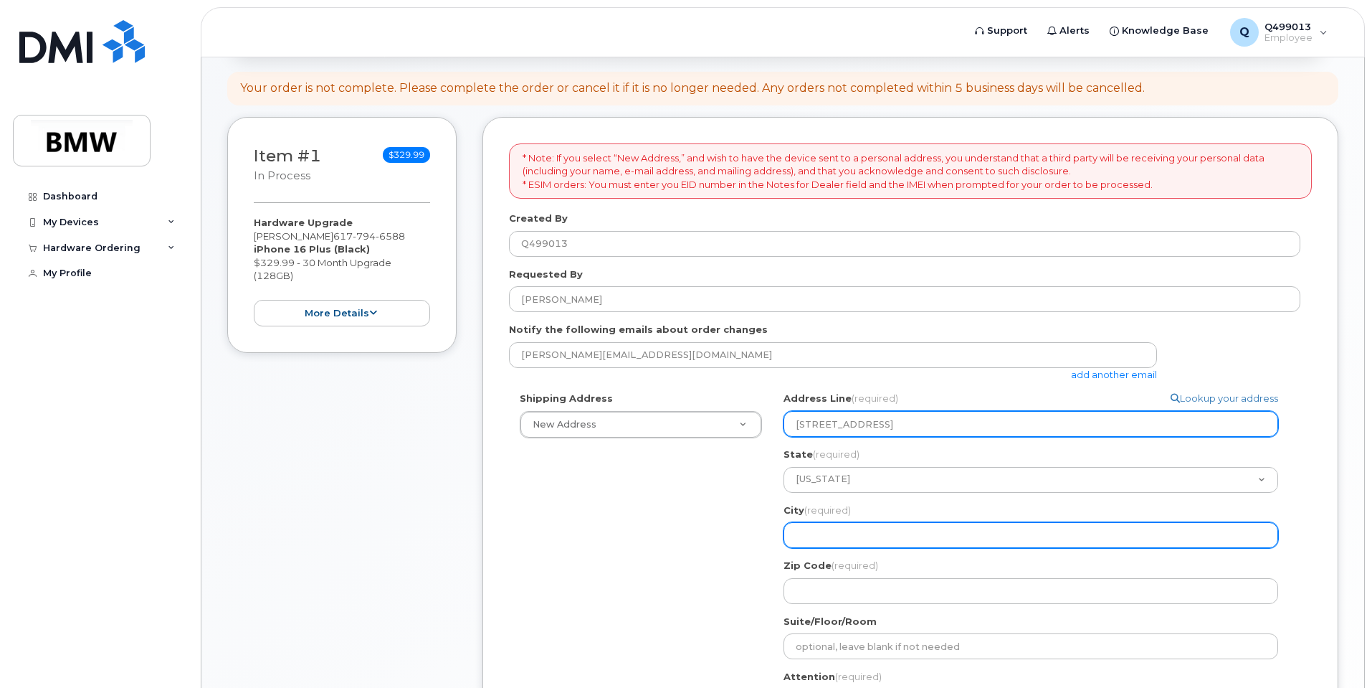
type input "Carlsbad"
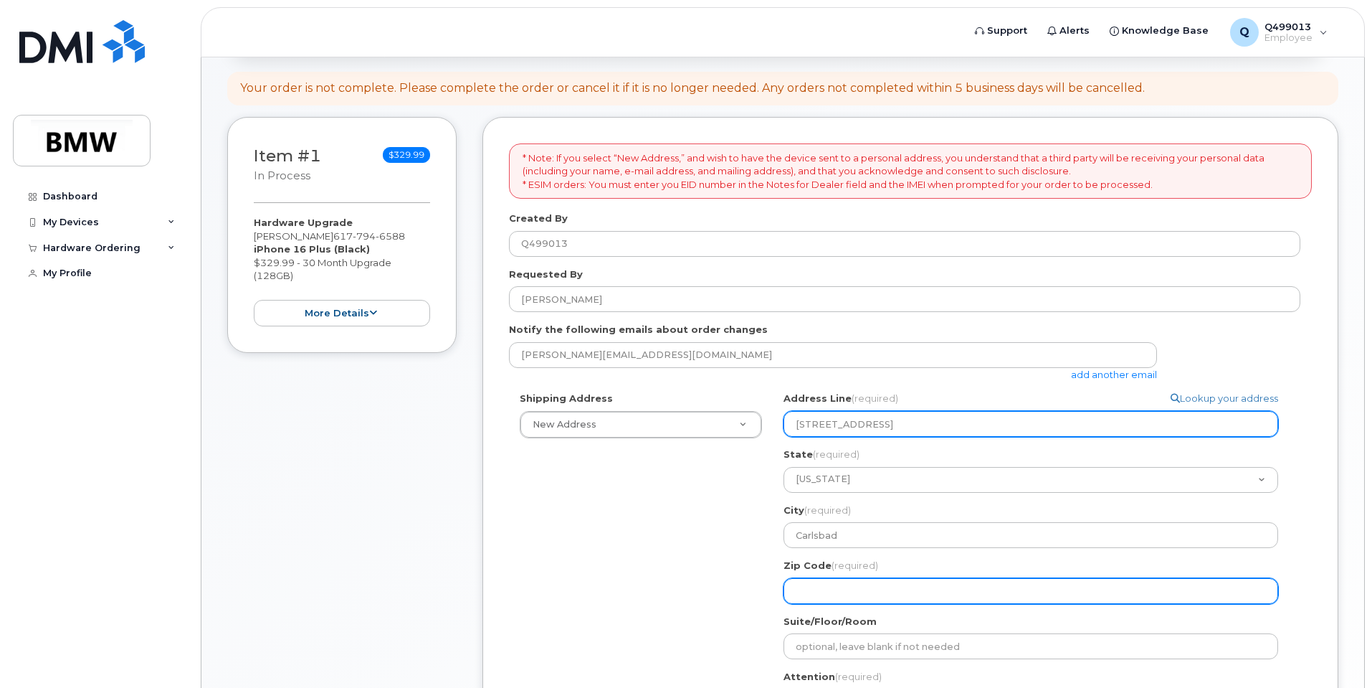
type input "92008"
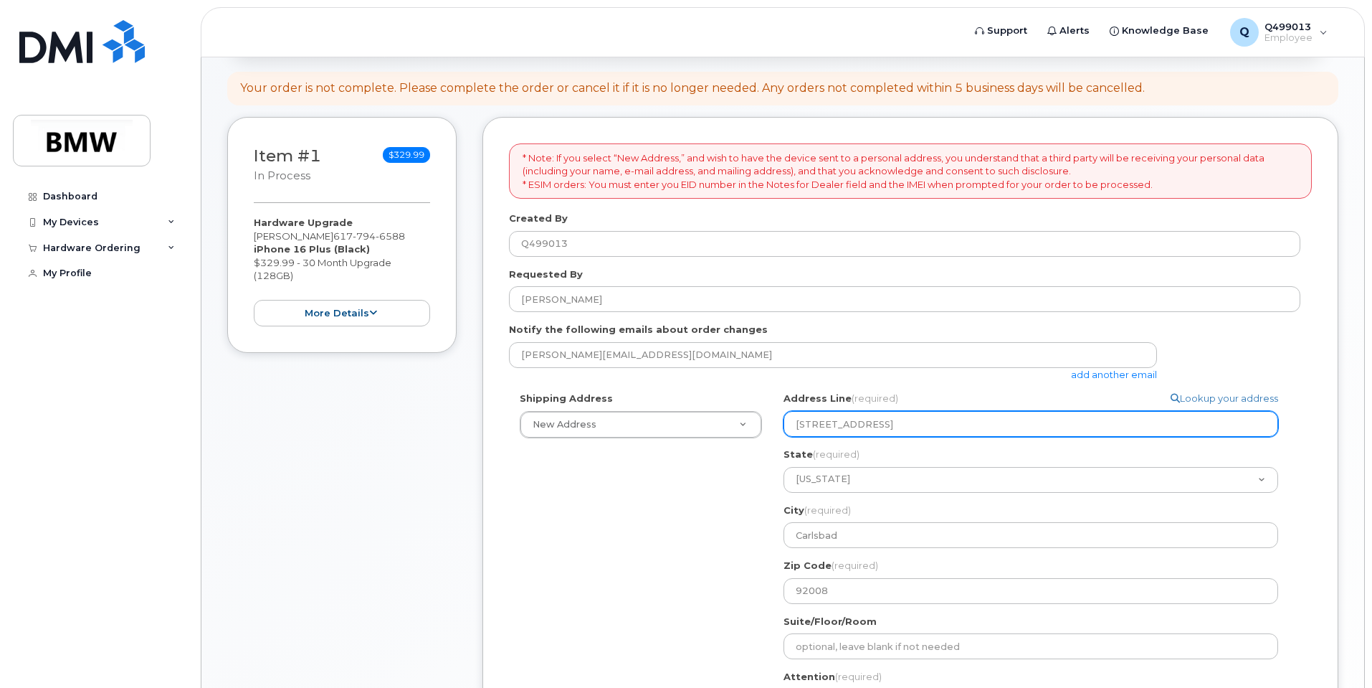
select select
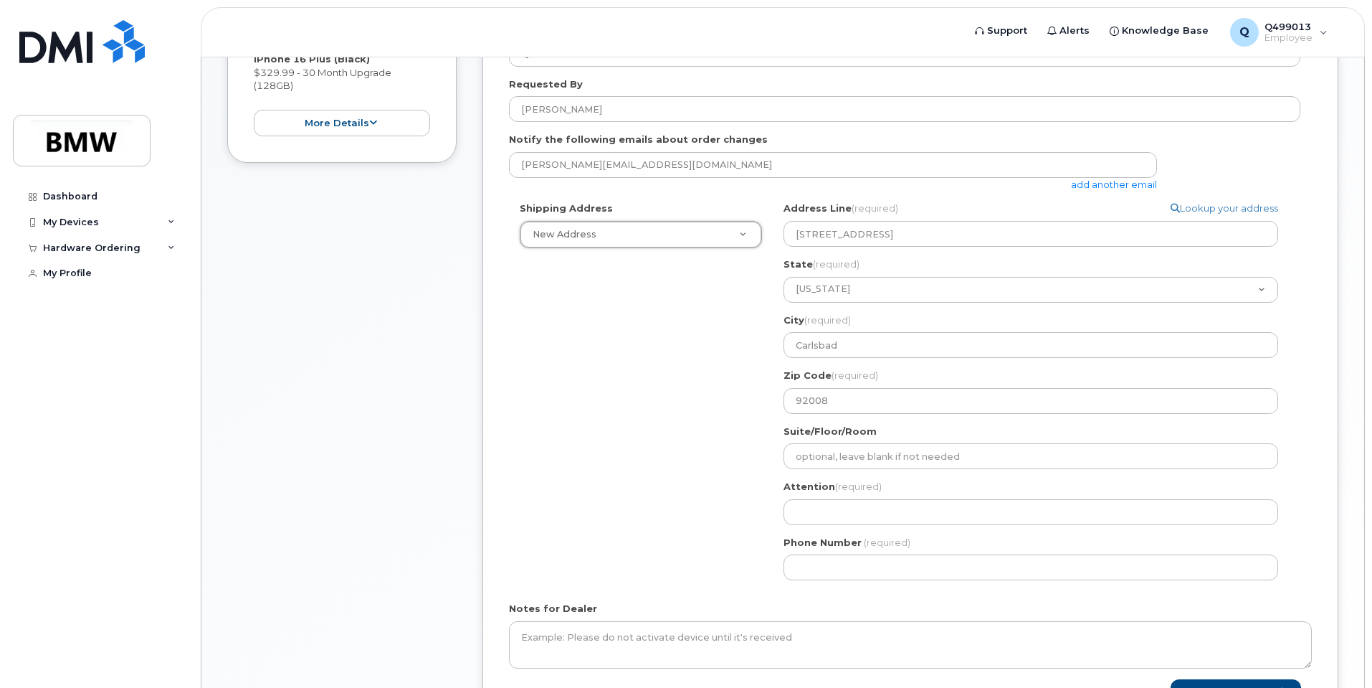
scroll to position [358, 0]
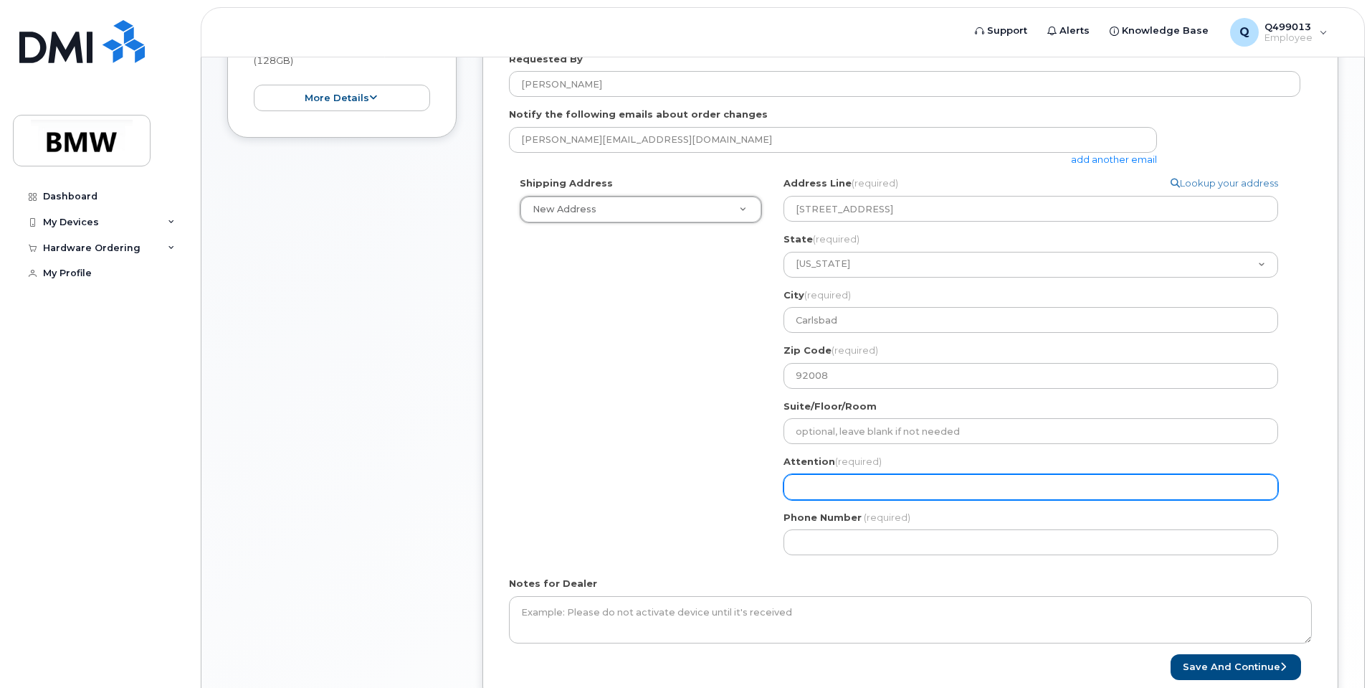
click at [888, 488] on input "Attention (required)" at bounding box center [1031, 487] width 495 height 26
type input "Joe Wash"
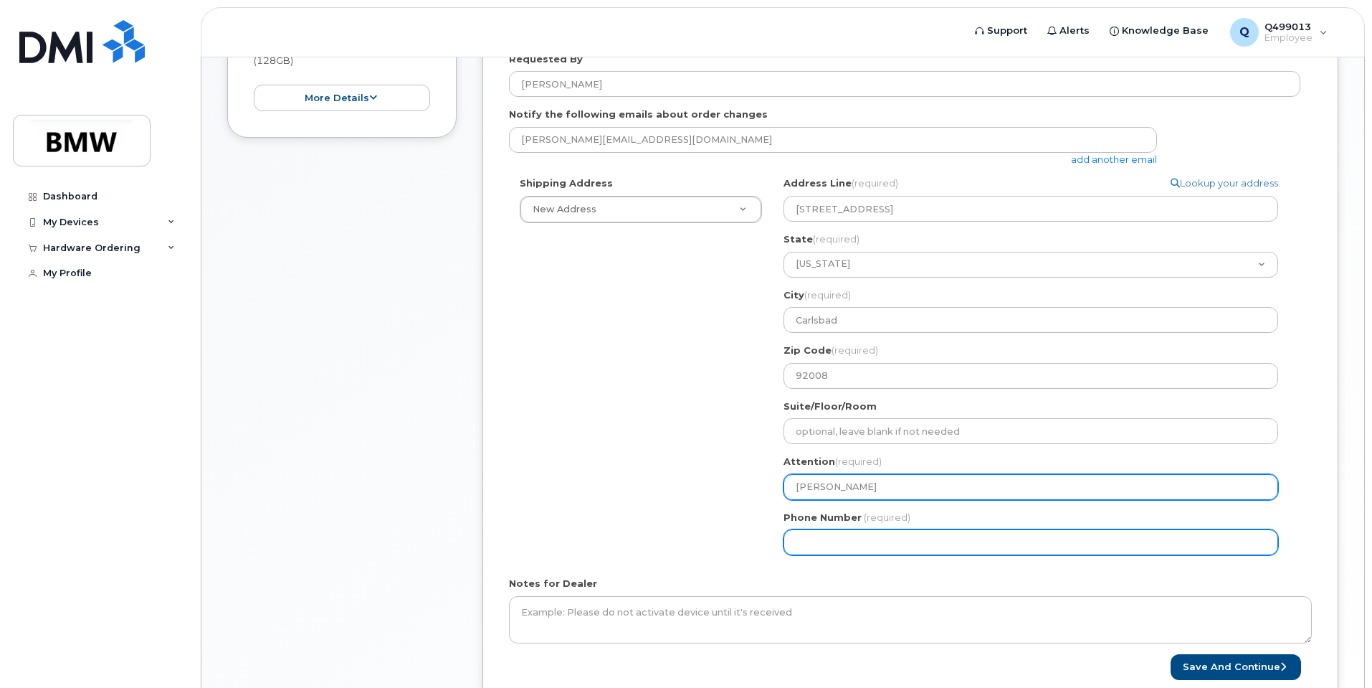
type input "6302098862"
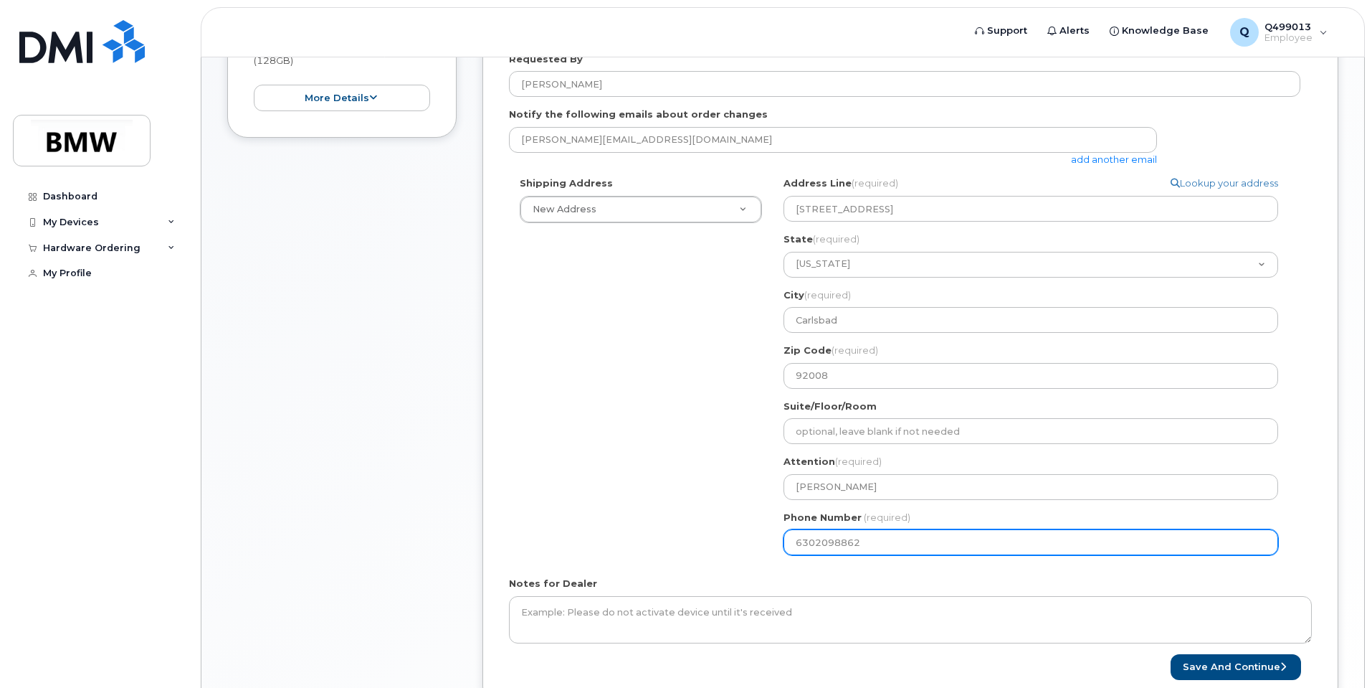
click at [910, 542] on input "6302098862" at bounding box center [1031, 542] width 495 height 26
select select
type input "617794658"
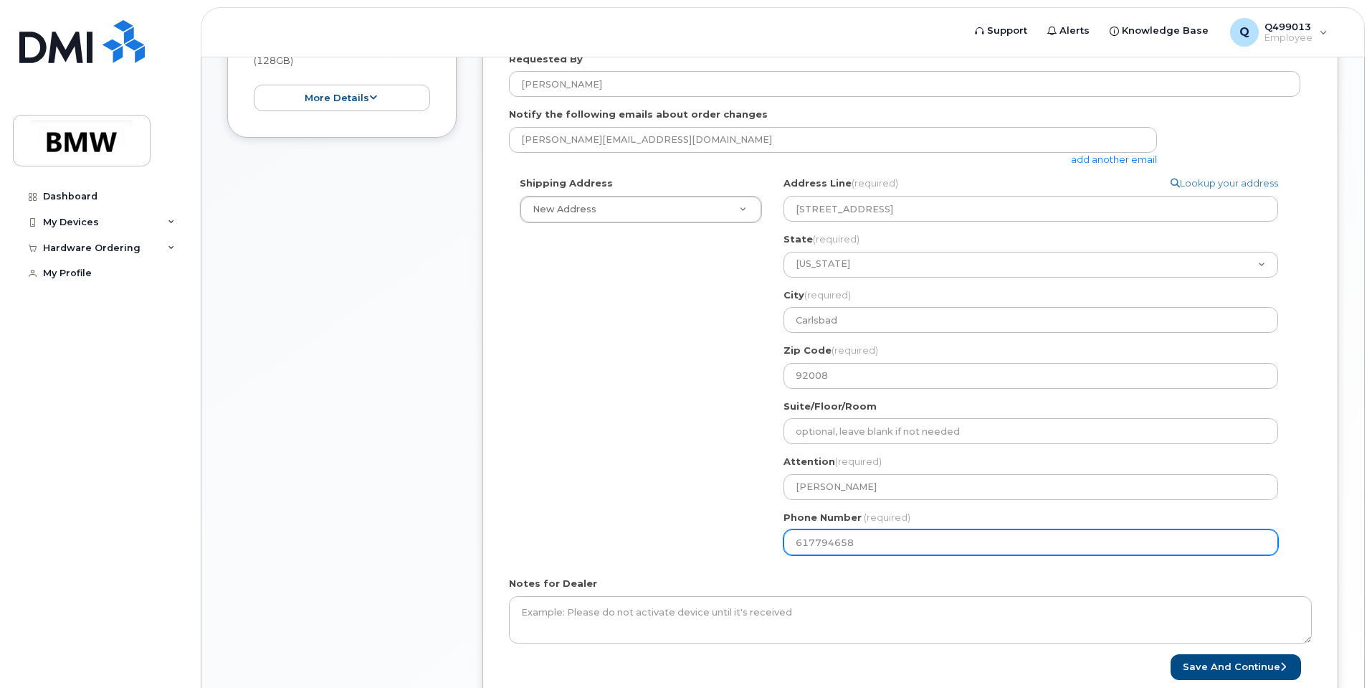
select select
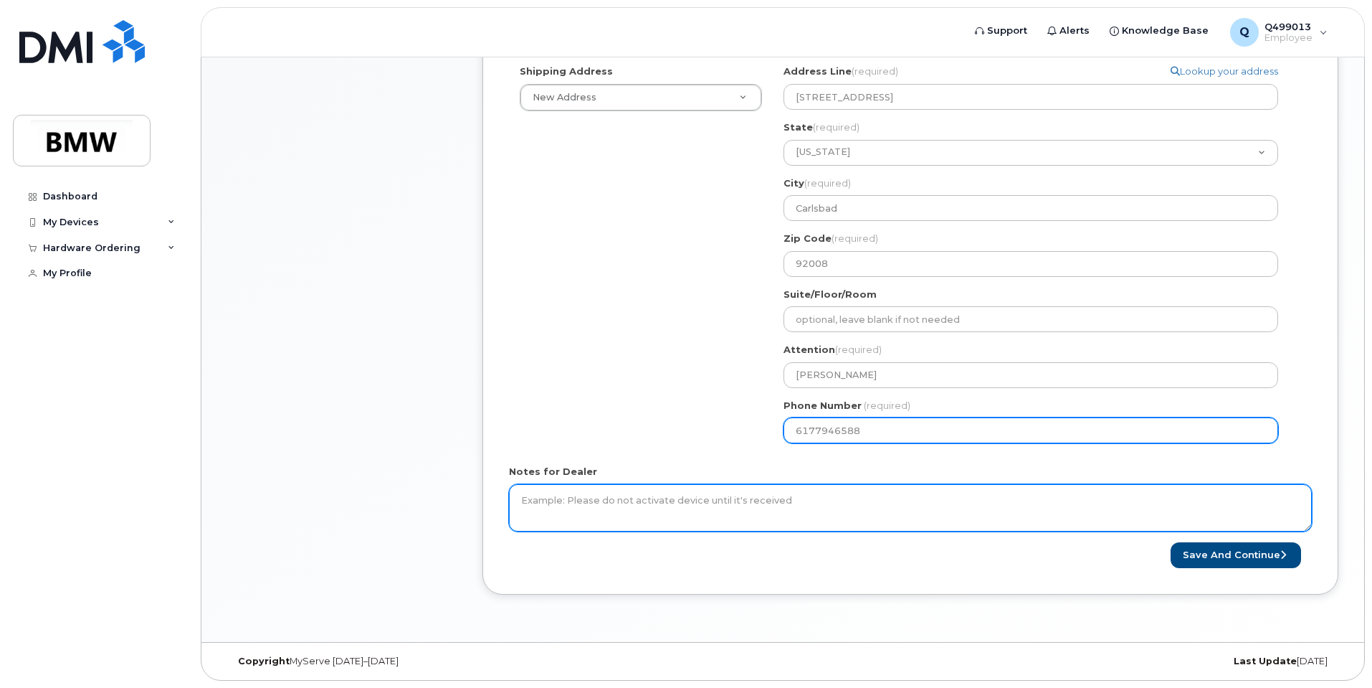
scroll to position [399, 0]
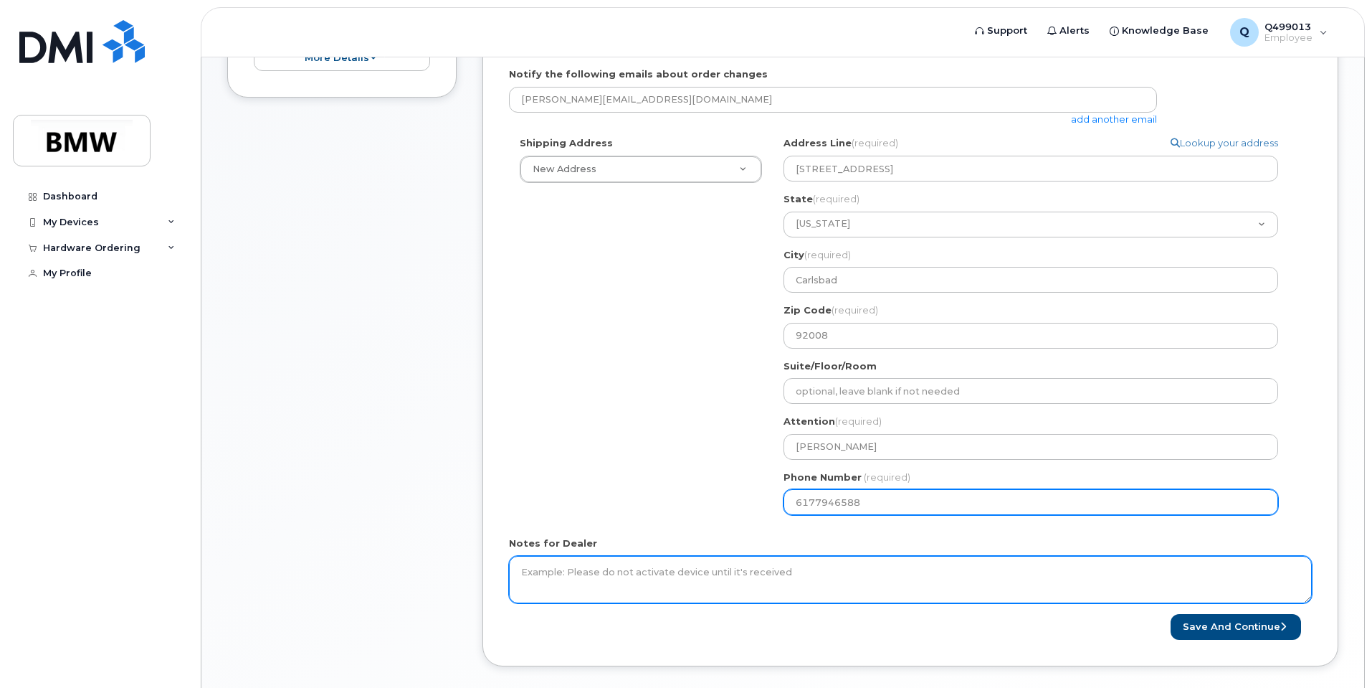
type input "6177946588"
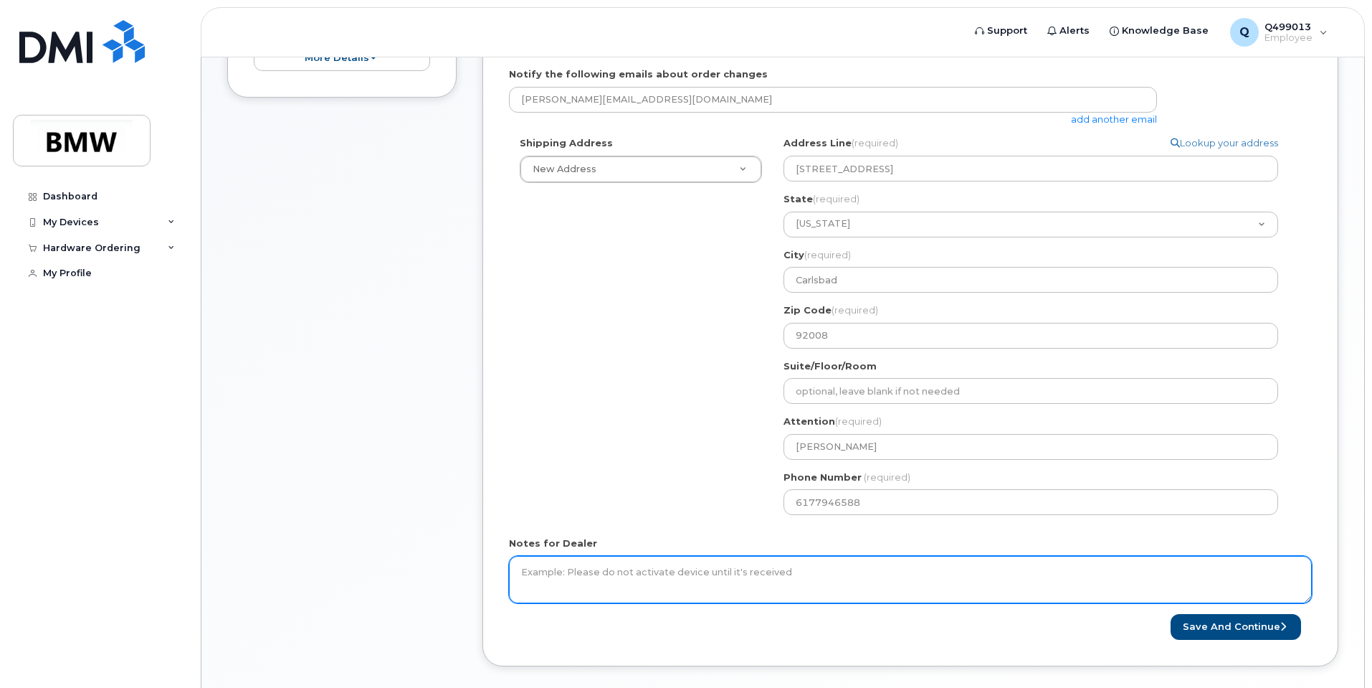
click at [661, 575] on textarea "Notes for Dealer" at bounding box center [910, 579] width 803 height 47
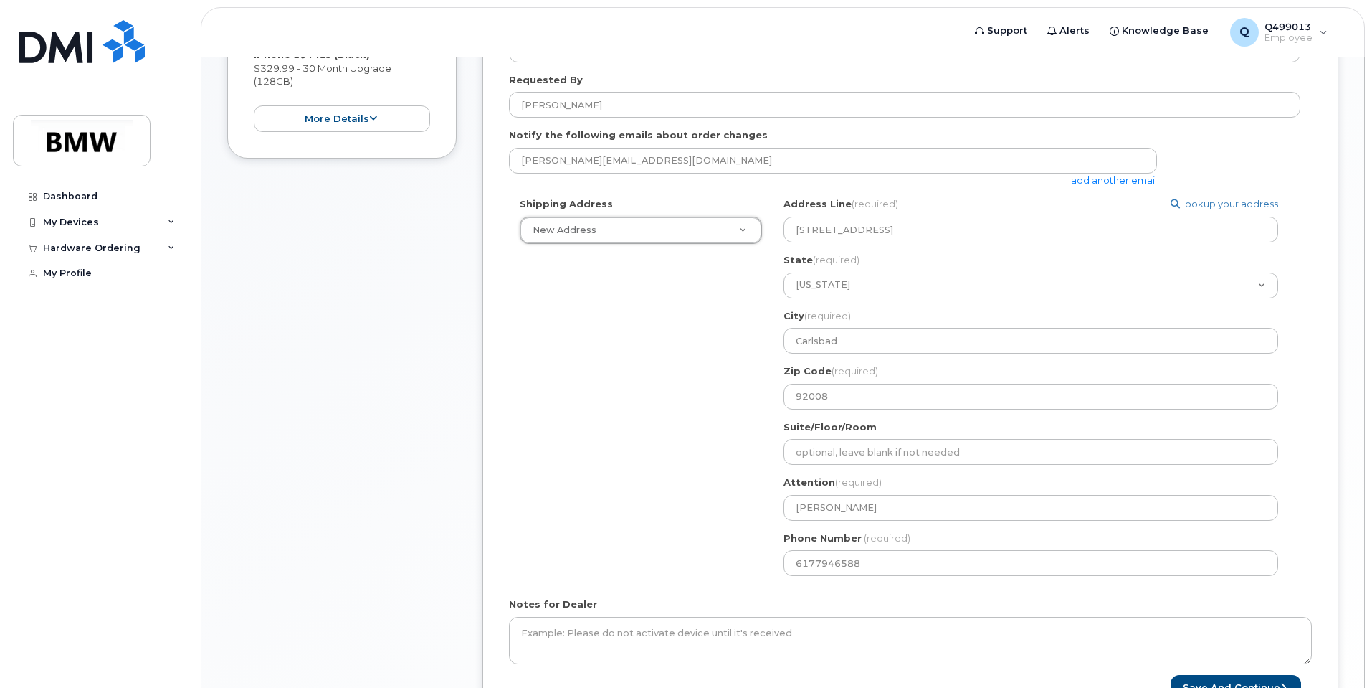
scroll to position [470, 0]
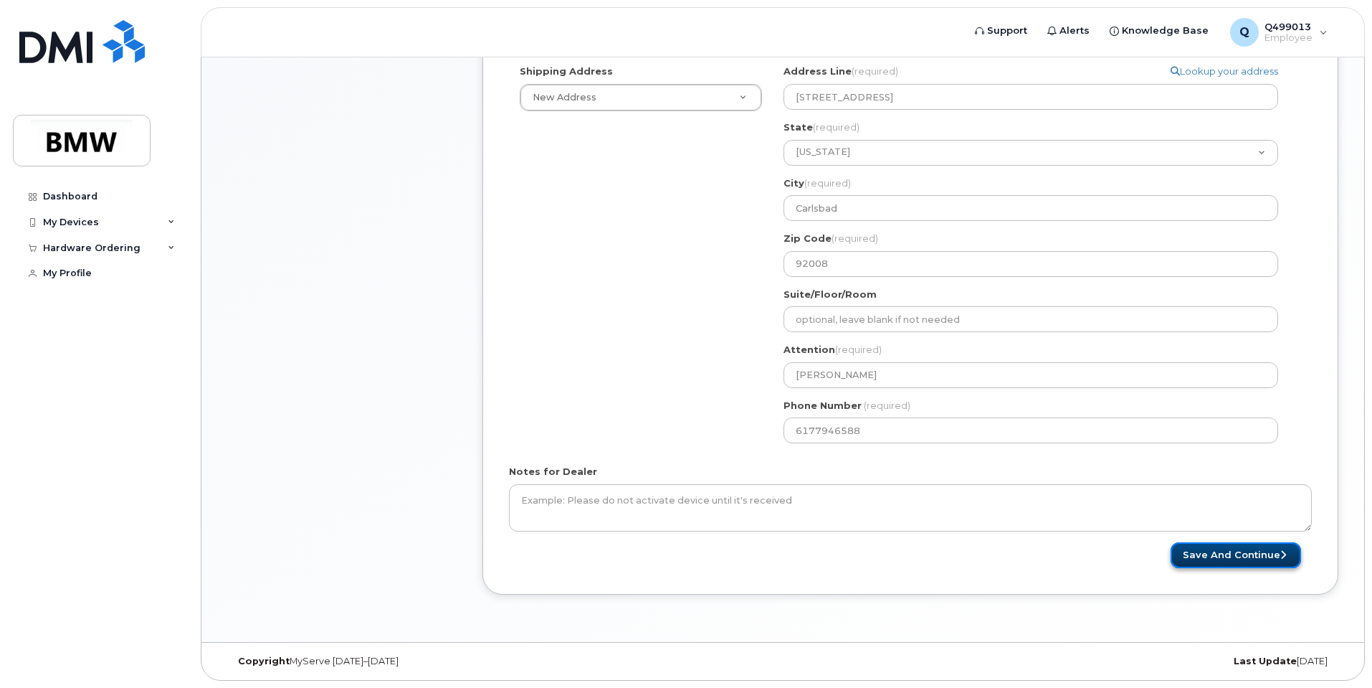
click at [1216, 553] on button "Save and Continue" at bounding box center [1236, 555] width 130 height 27
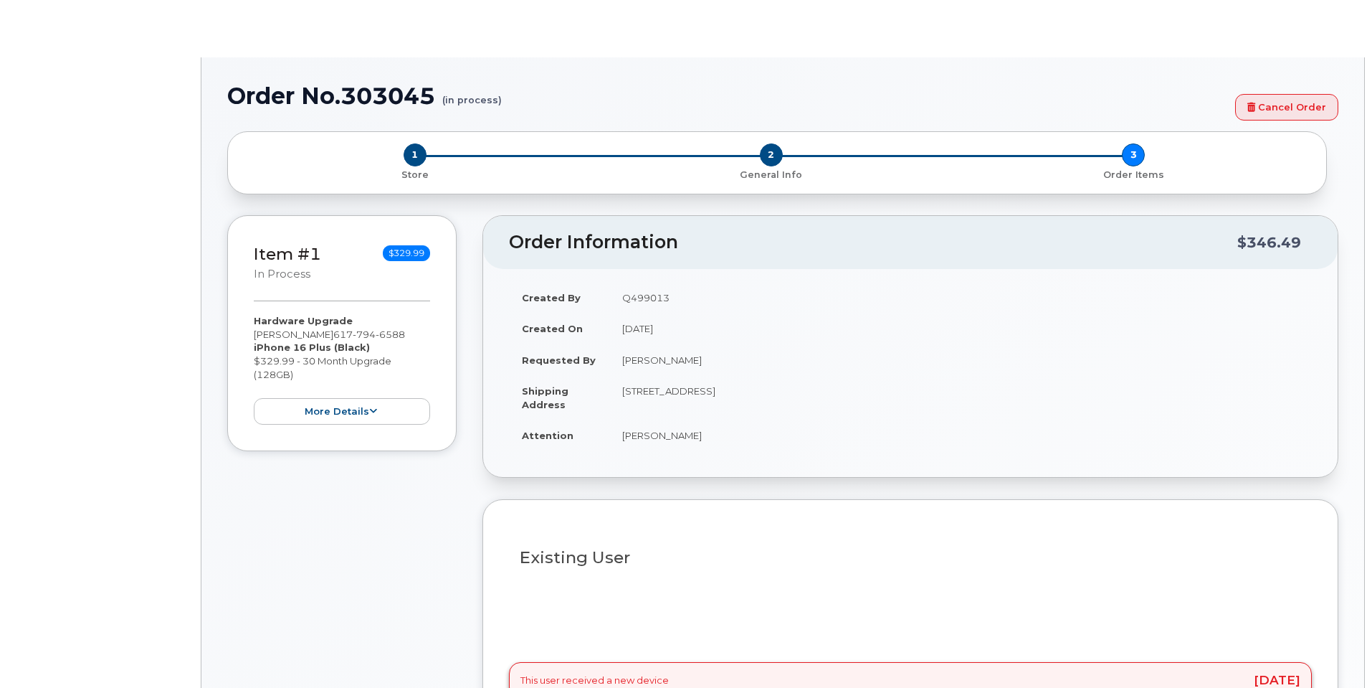
select select "1896021"
type input "1896431"
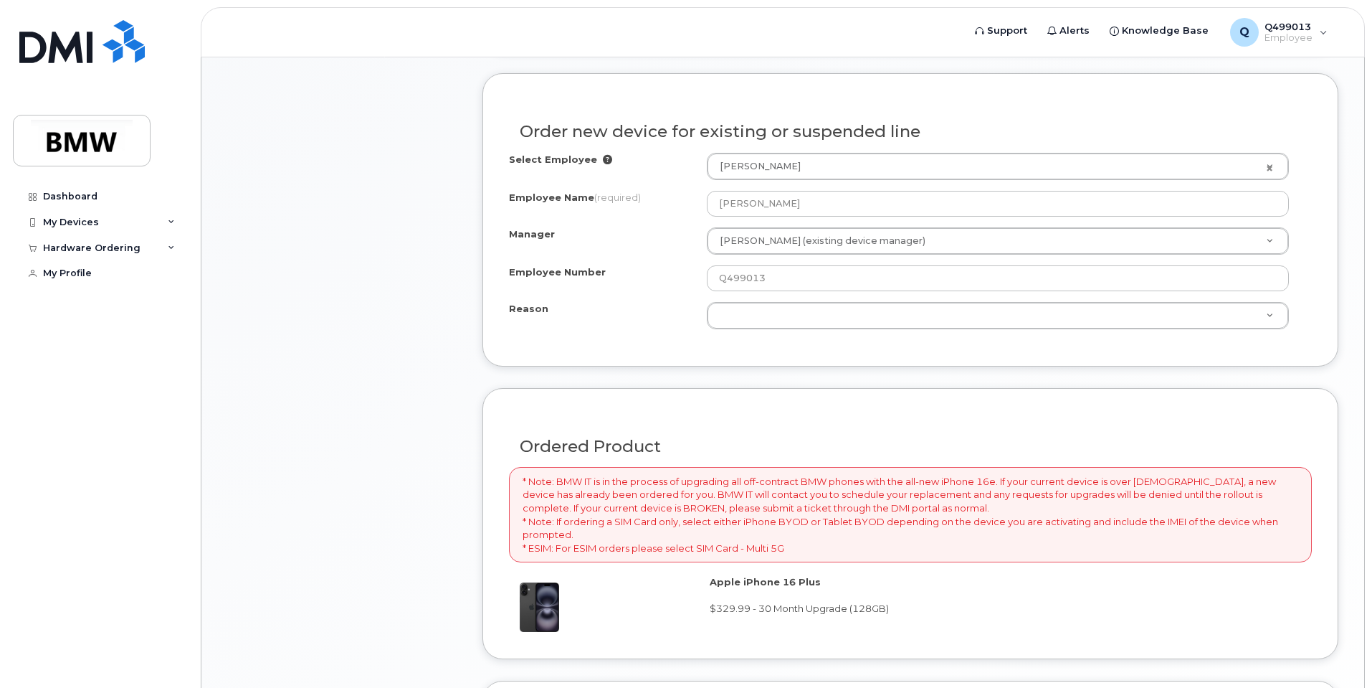
scroll to position [645, 0]
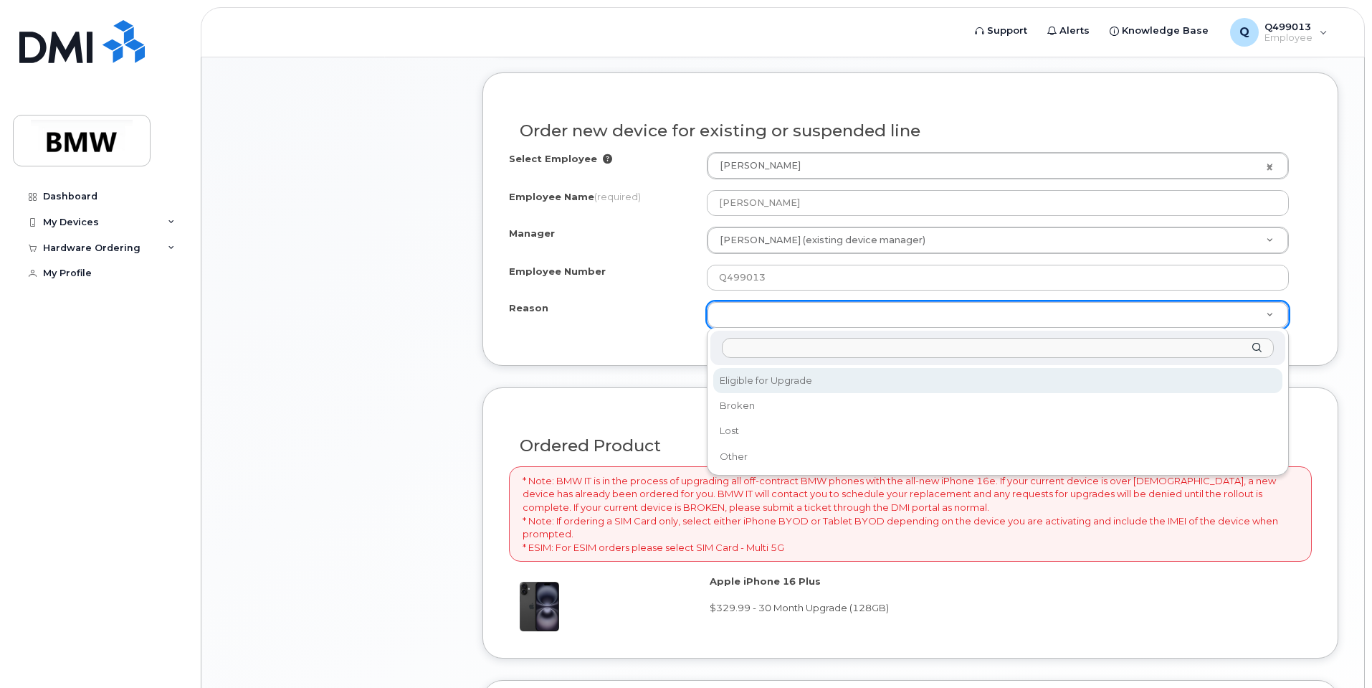
select select "eligible_for_upgrade"
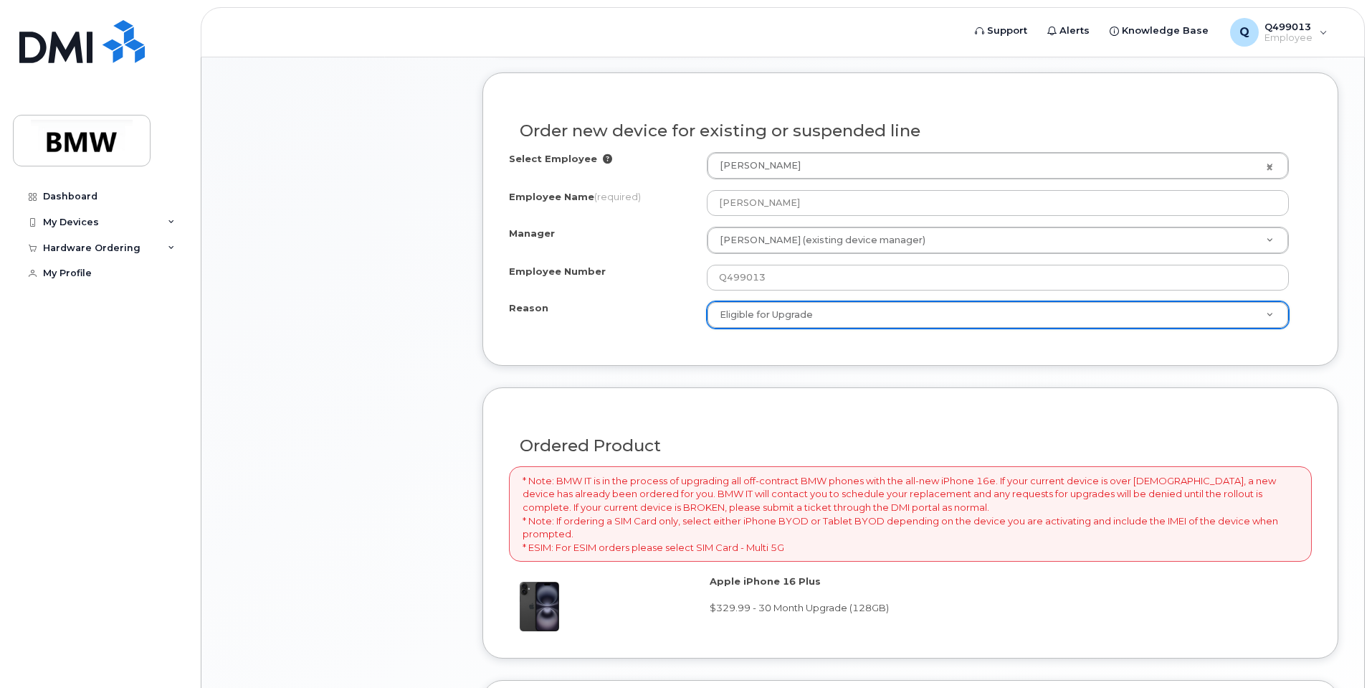
click at [412, 385] on div "Item #1 in process $329.99 Hardware Upgrade Joseph Wash 617 794 6588 iPhone 16 …" at bounding box center [341, 263] width 229 height 1296
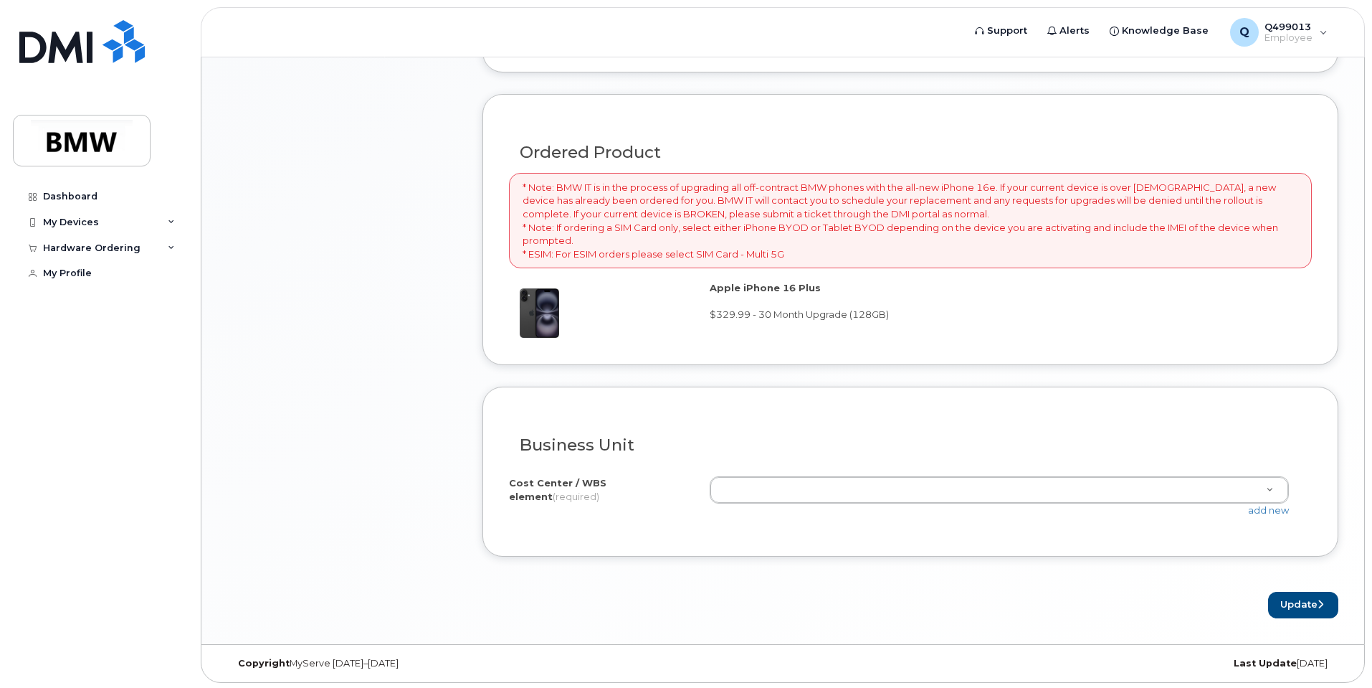
scroll to position [941, 0]
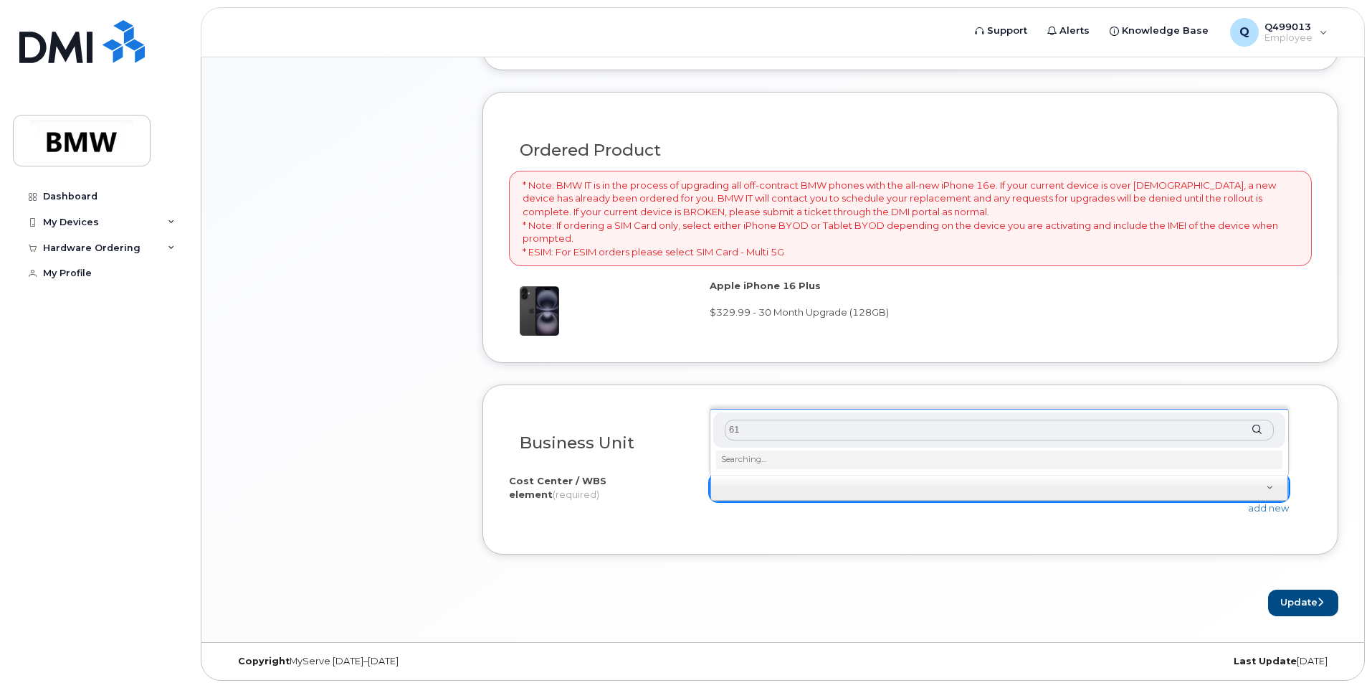
type input "6"
click at [781, 422] on input "product" at bounding box center [999, 423] width 549 height 21
click at [780, 422] on input "product" at bounding box center [999, 423] width 549 height 21
type input "6"
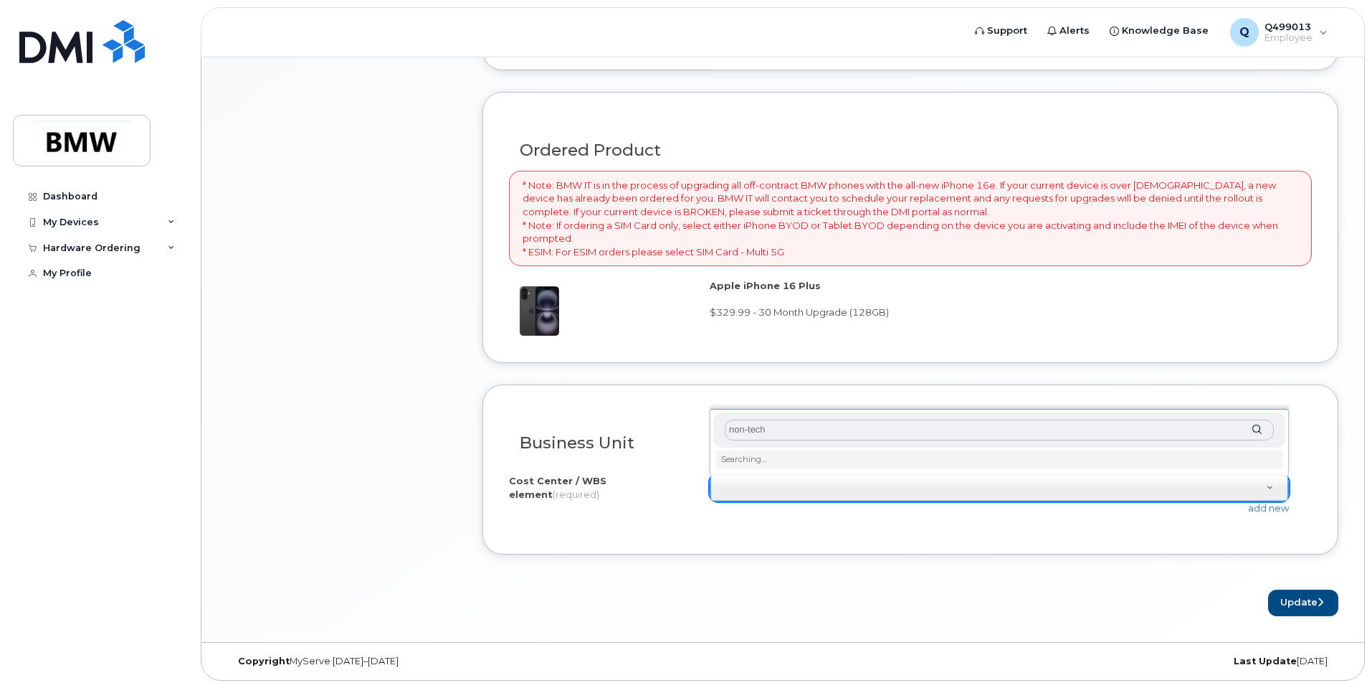
type input "non-techn"
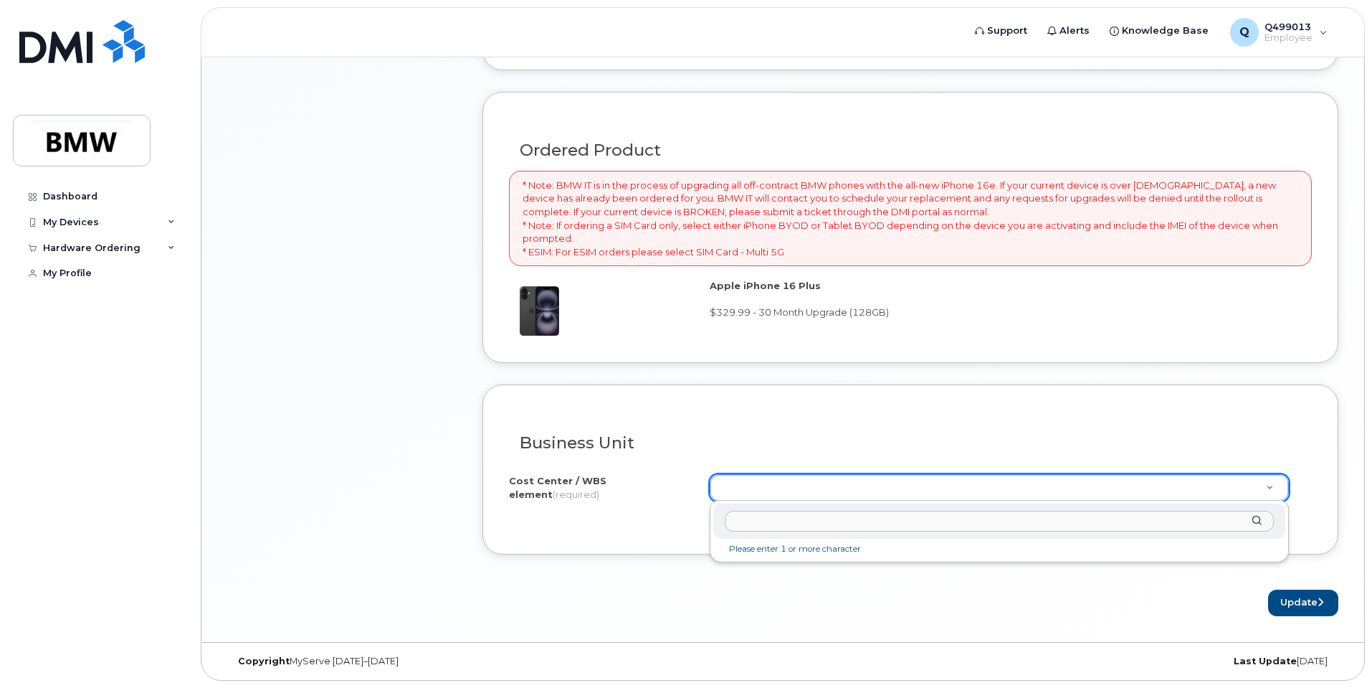
paste input "D302.612093.02.03"
type input "D302.612093.02.03"
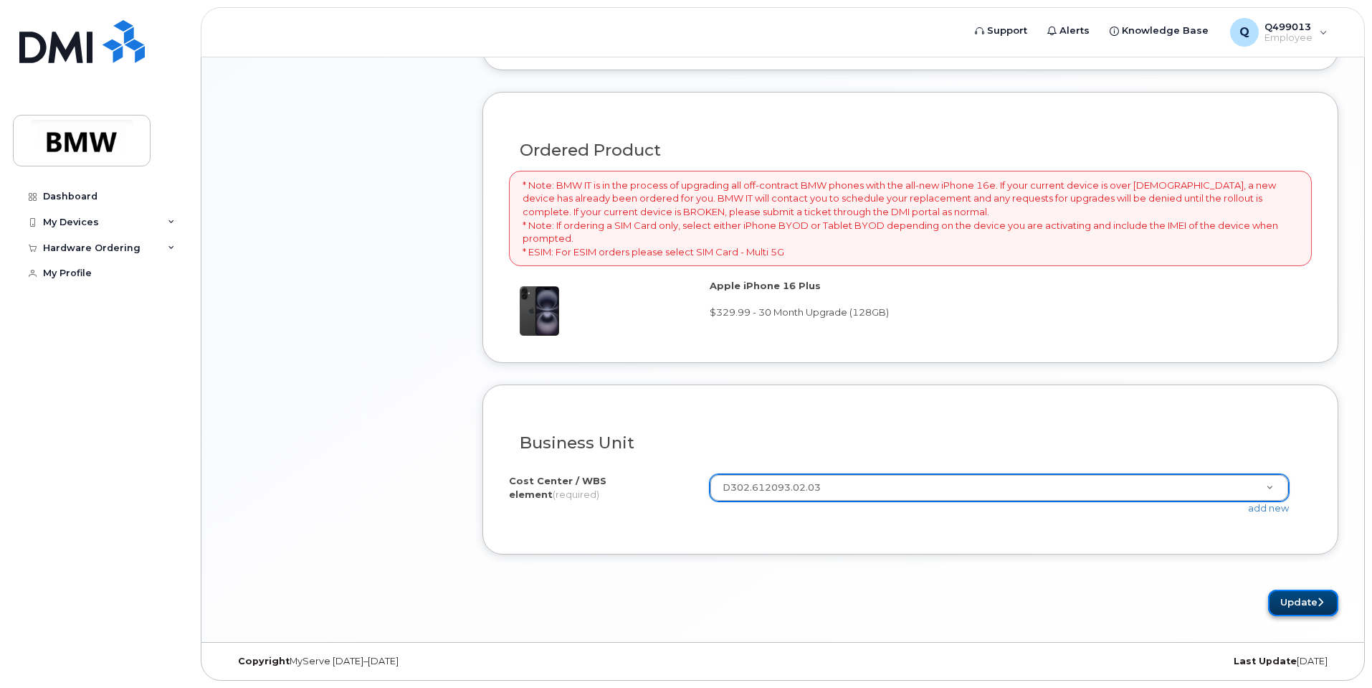
click at [1298, 607] on button "Update" at bounding box center [1303, 602] width 70 height 27
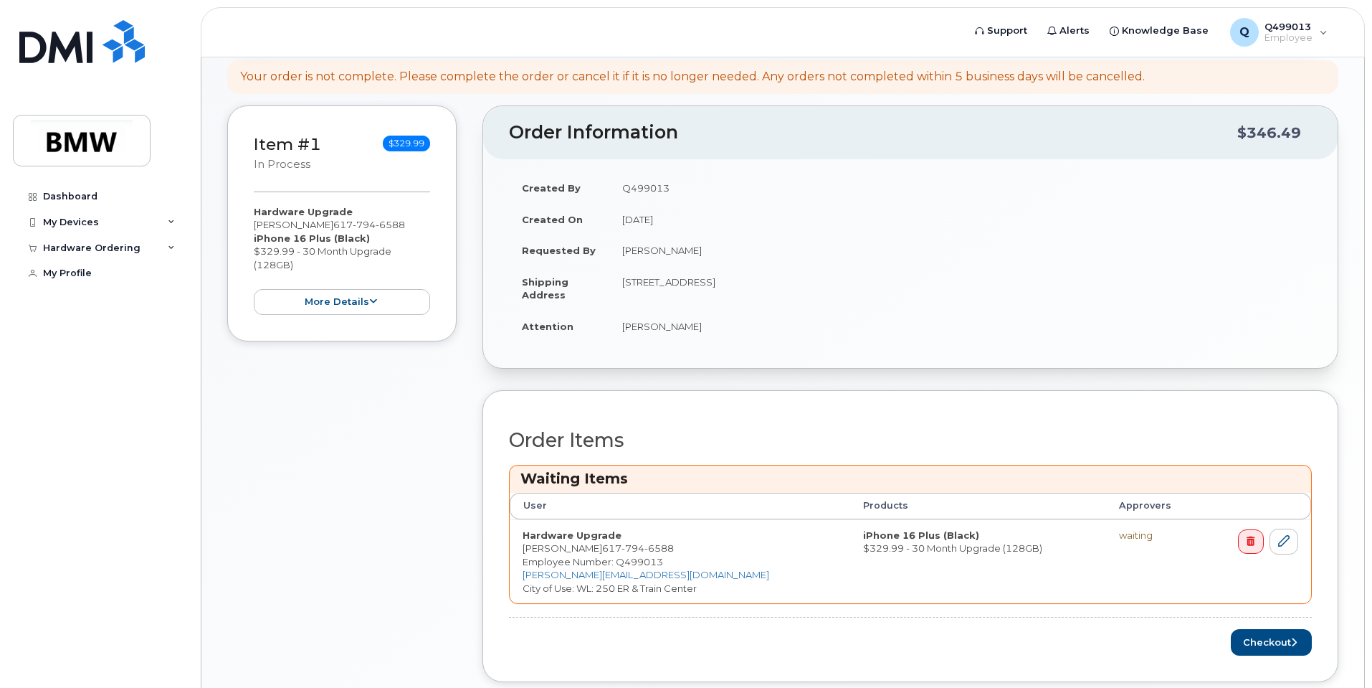
scroll to position [303, 0]
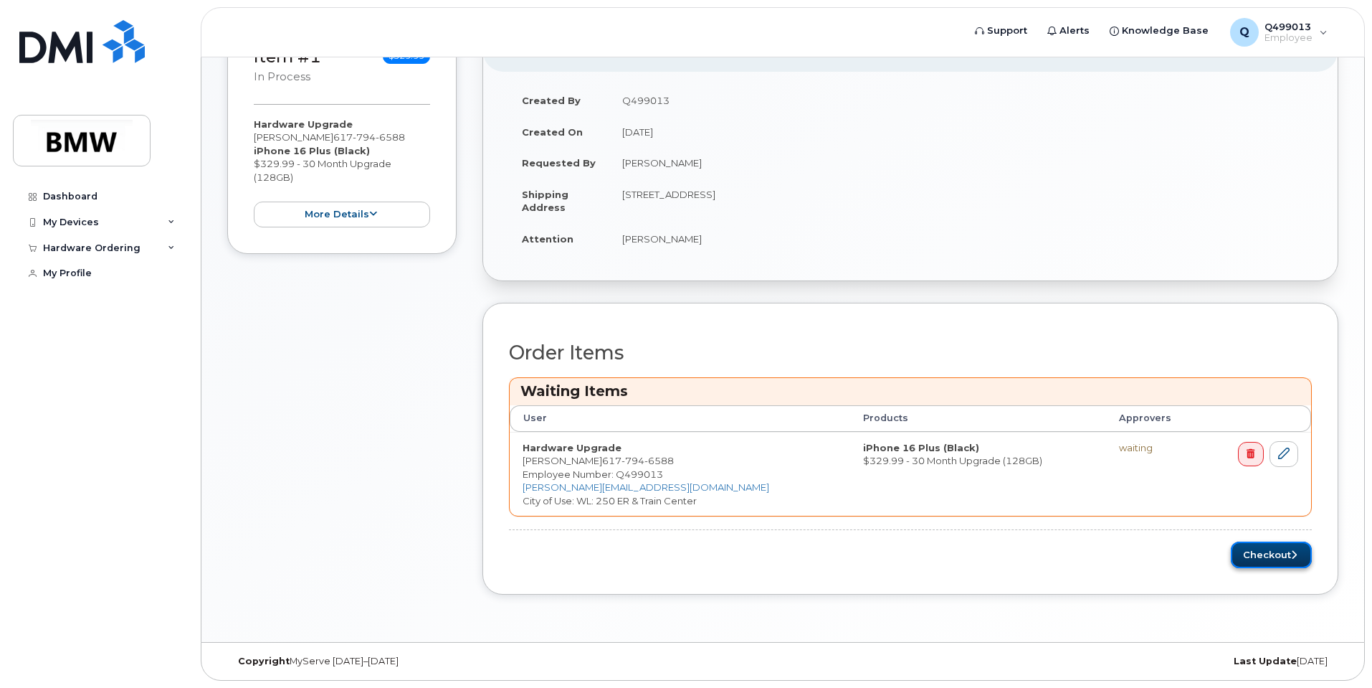
click at [1276, 556] on button "Checkout" at bounding box center [1271, 554] width 81 height 27
